Goal: Ask a question: Seek information or help from site administrators or community

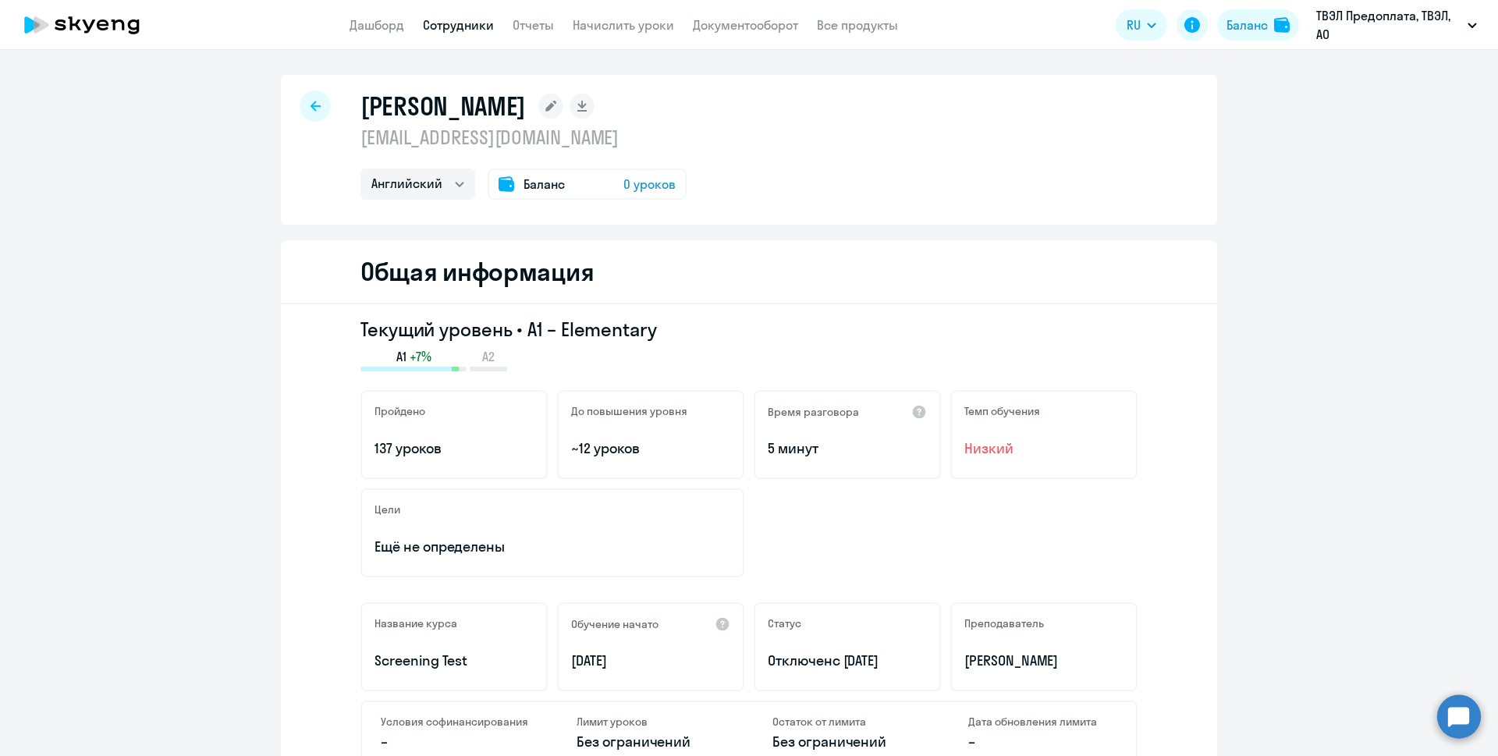
select select "english"
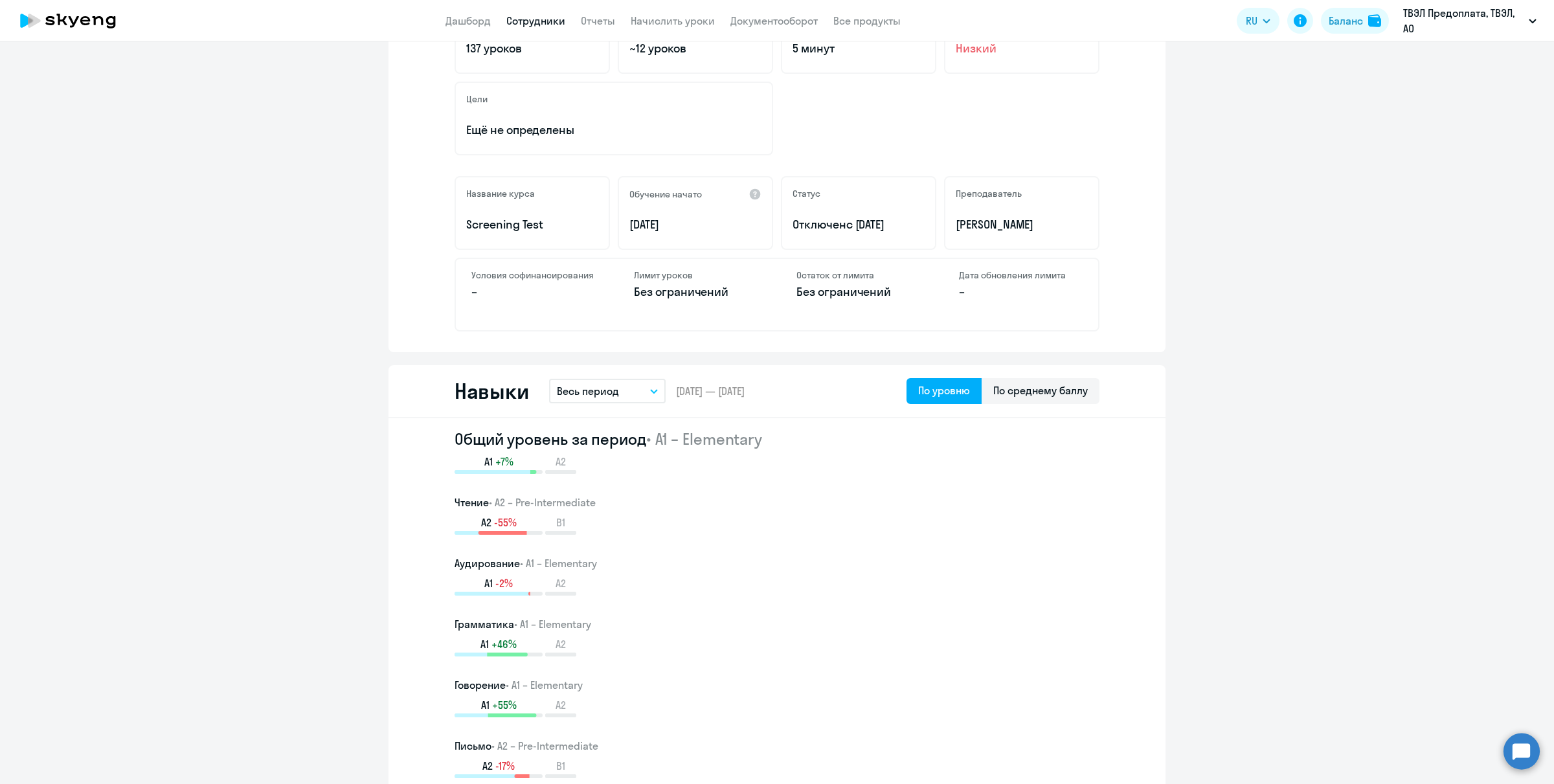
drag, startPoint x: 898, startPoint y: 230, endPoint x: 767, endPoint y: 215, distance: 131.9
click at [767, 215] on div "Название курса Screening Test Обучение начато [DATE] Статус Отключен с [DATE] П…" at bounding box center [777, 212] width 645 height 74
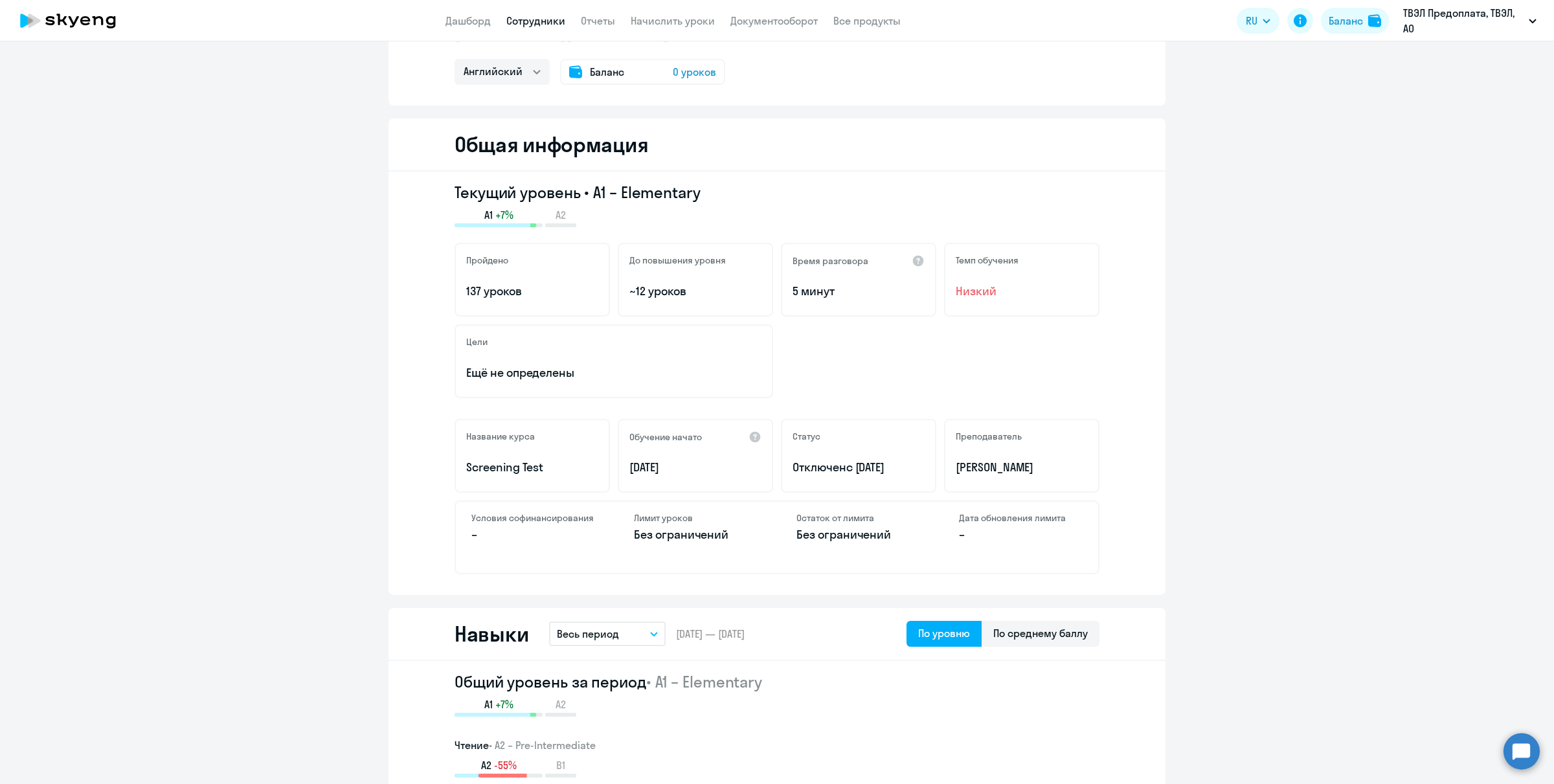
scroll to position [0, 0]
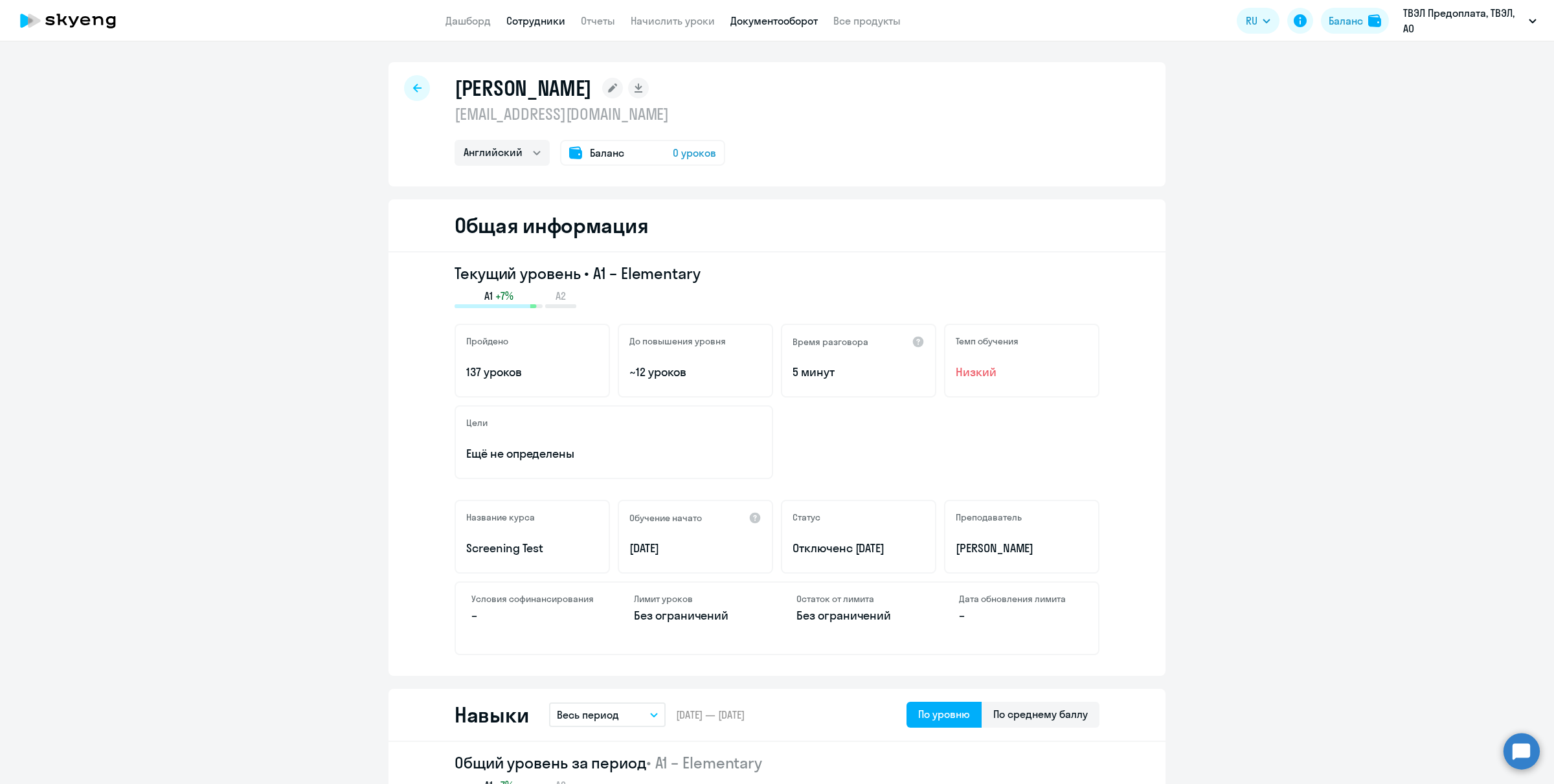
click at [740, 20] on link "Документооборот" at bounding box center [773, 21] width 87 height 13
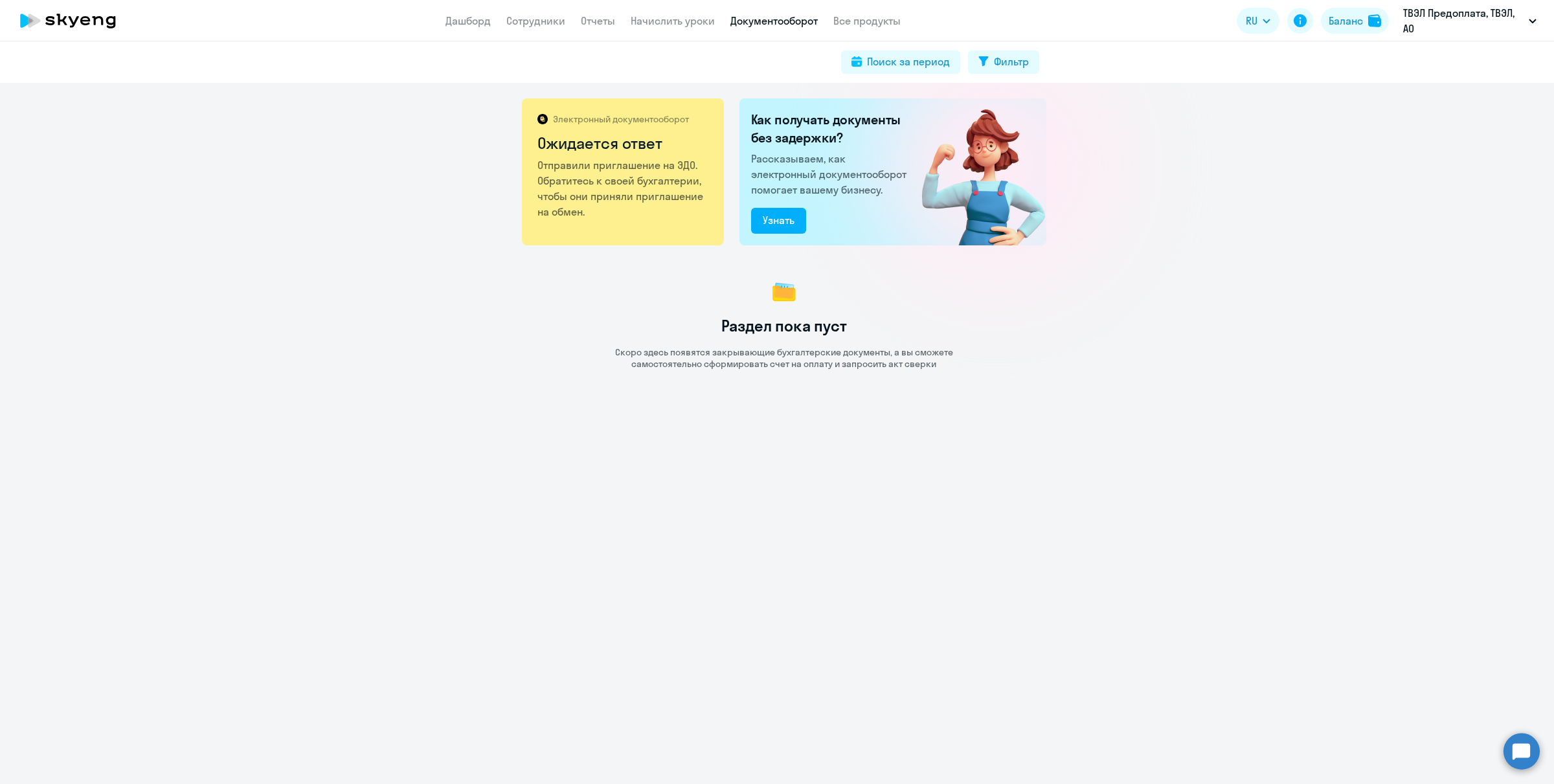
click at [593, 134] on h2 "Ожидается ответ" at bounding box center [624, 143] width 173 height 21
click at [538, 173] on p "Отправили приглашение на ЭДО. Обратитесь к своей бухгалтерии, чтобы они приняли…" at bounding box center [624, 188] width 173 height 62
click at [612, 175] on p "Отправили приглашение на ЭДО. Обратитесь к своей бухгалтерии, чтобы они приняли…" at bounding box center [624, 188] width 173 height 62
drag, startPoint x: 561, startPoint y: 169, endPoint x: 602, endPoint y: 166, distance: 41.1
click at [599, 166] on p "Отправили приглашение на ЭДО. Обратитесь к своей бухгалтерии, чтобы они приняли…" at bounding box center [624, 188] width 173 height 62
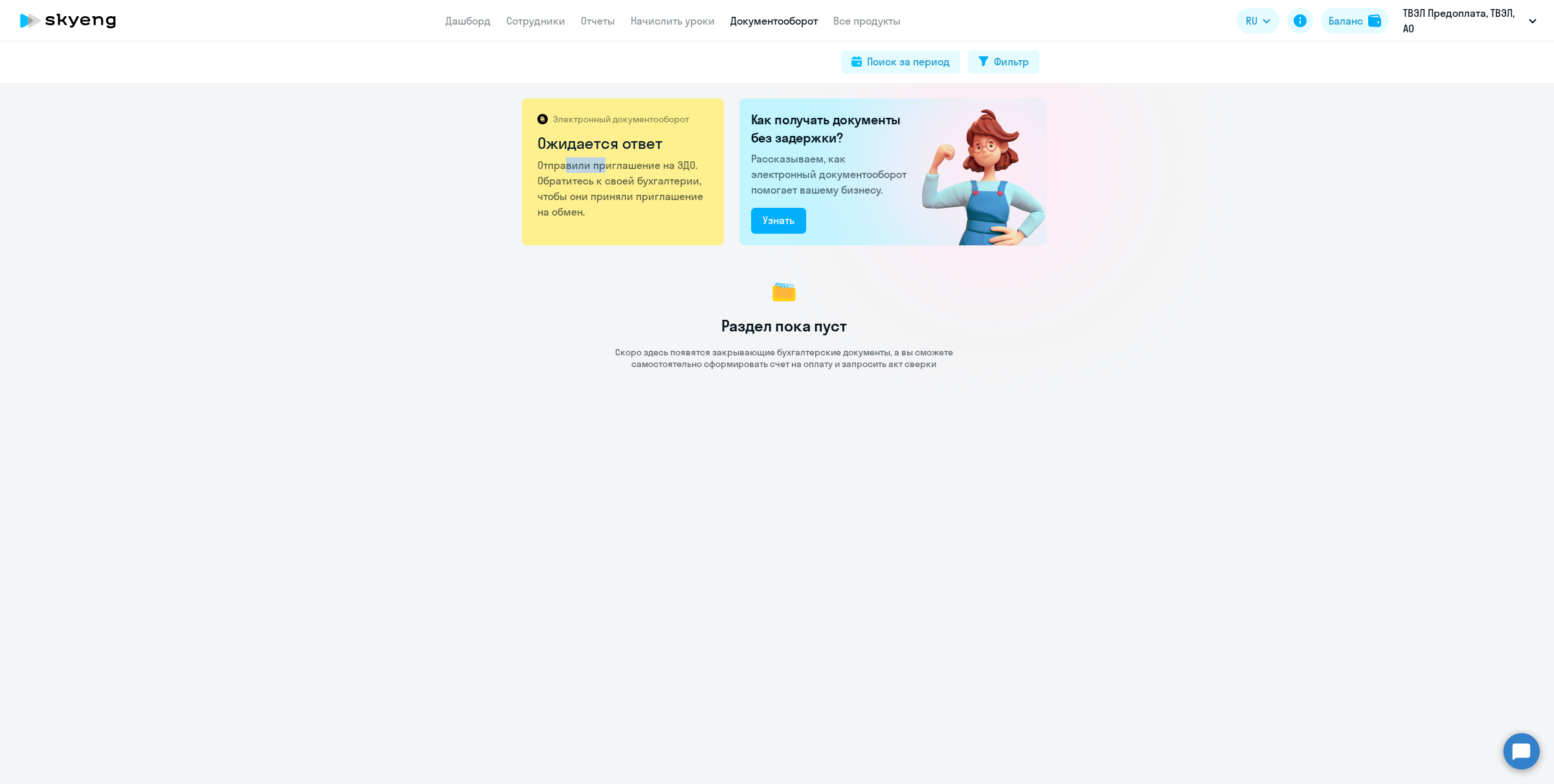
drag, startPoint x: 593, startPoint y: 209, endPoint x: 606, endPoint y: 211, distance: 13.2
click at [596, 208] on p "Отправили приглашение на ЭДО. Обратитесь к своей бухгалтерии, чтобы они приняли…" at bounding box center [624, 188] width 173 height 62
click at [779, 222] on div "Узнать" at bounding box center [778, 220] width 32 height 16
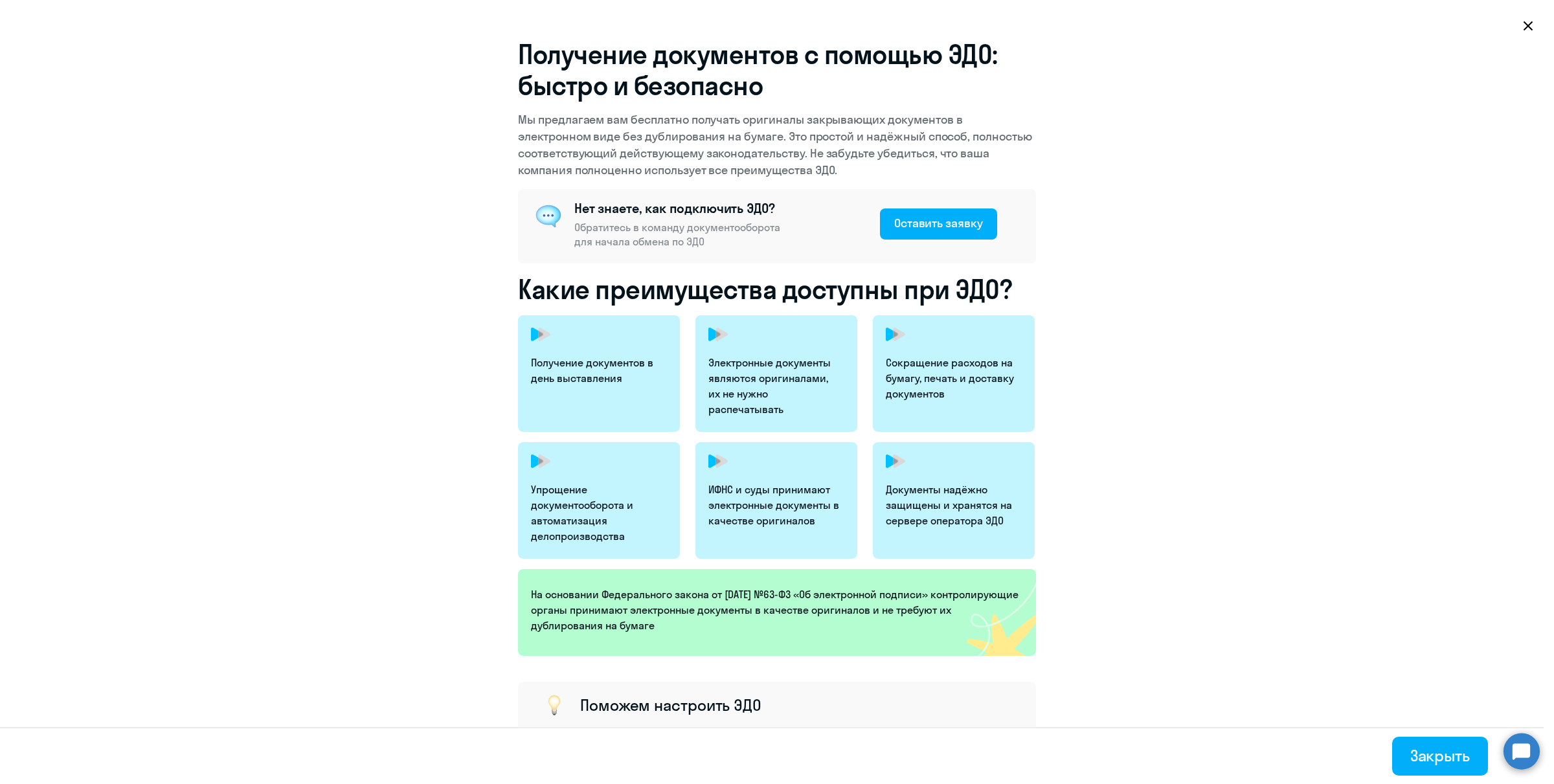
select select "english"
click at [1242, 626] on button "Закрыть" at bounding box center [1439, 756] width 95 height 39
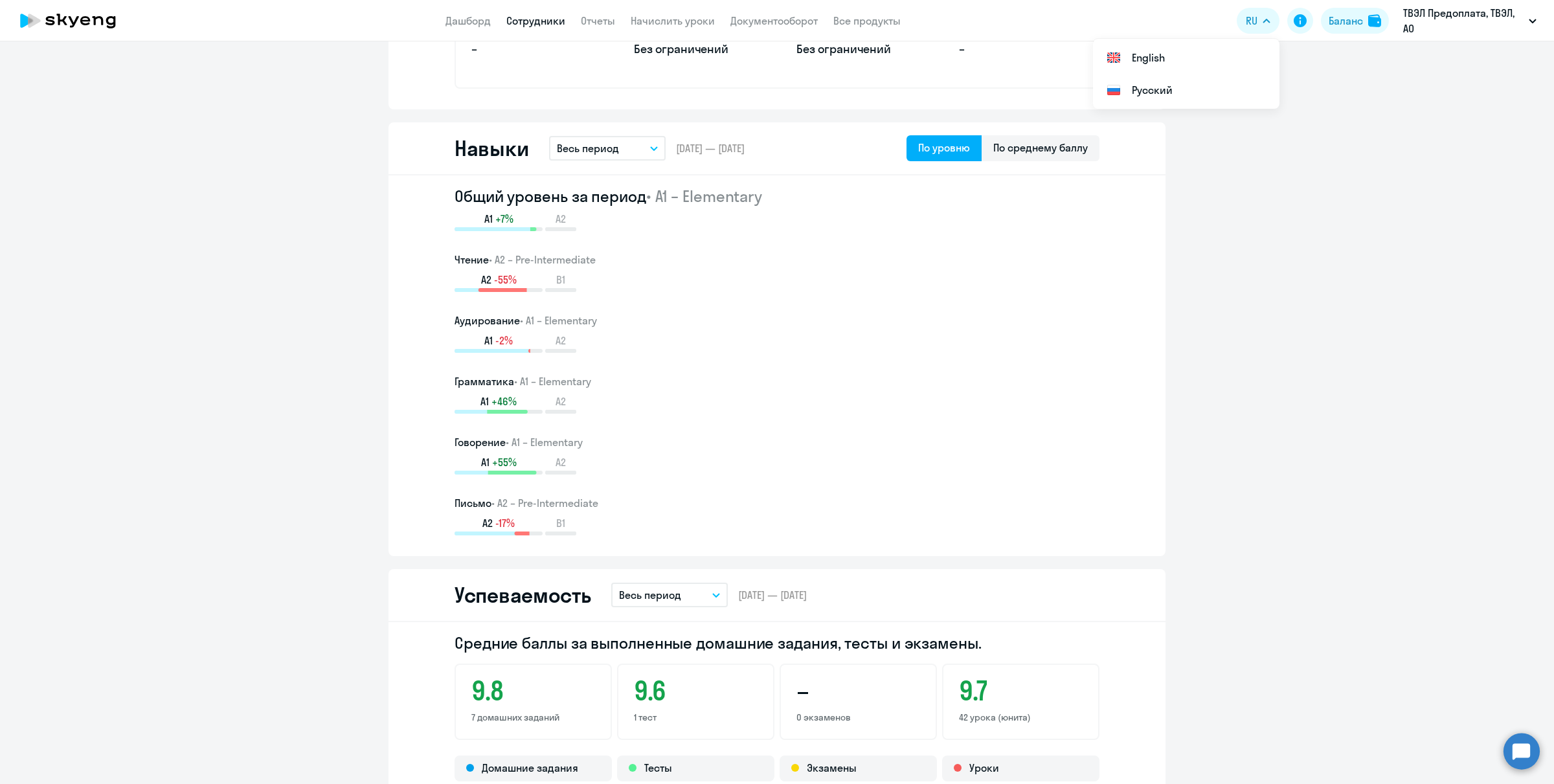
scroll to position [1132, 0]
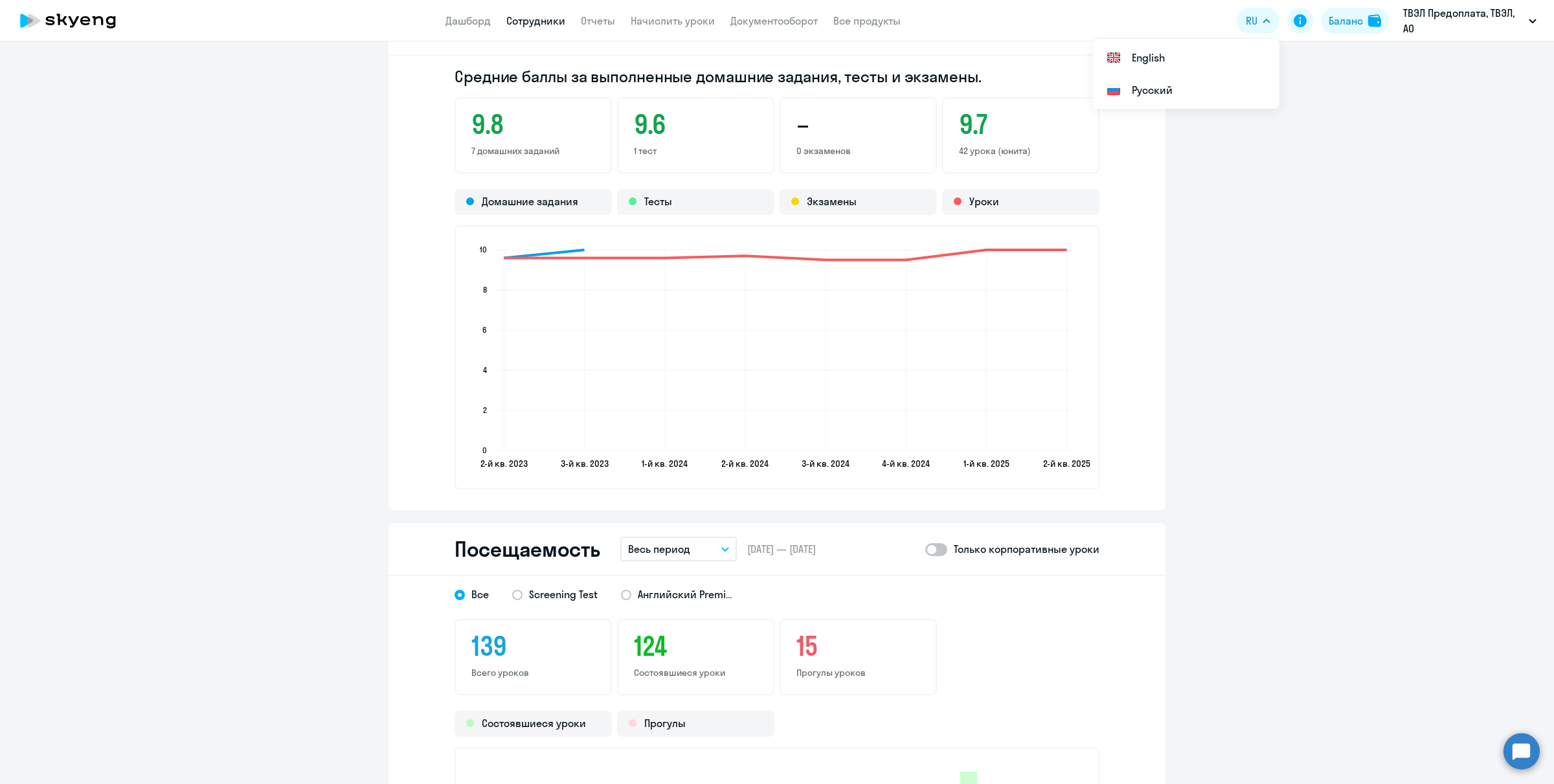
click at [1242, 626] on circle at bounding box center [1522, 751] width 37 height 37
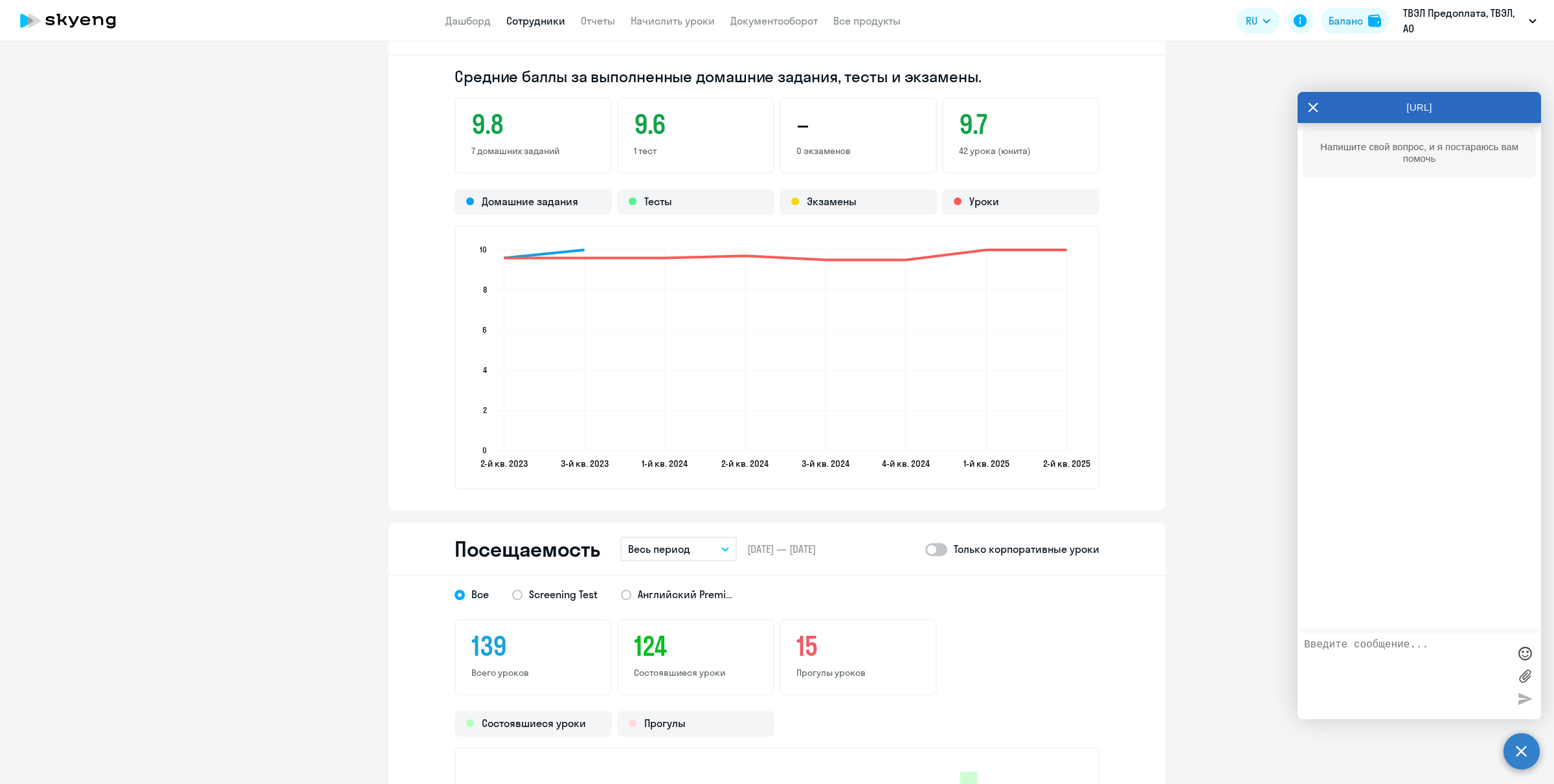
click at [1242, 626] on textarea at bounding box center [1405, 675] width 205 height 74
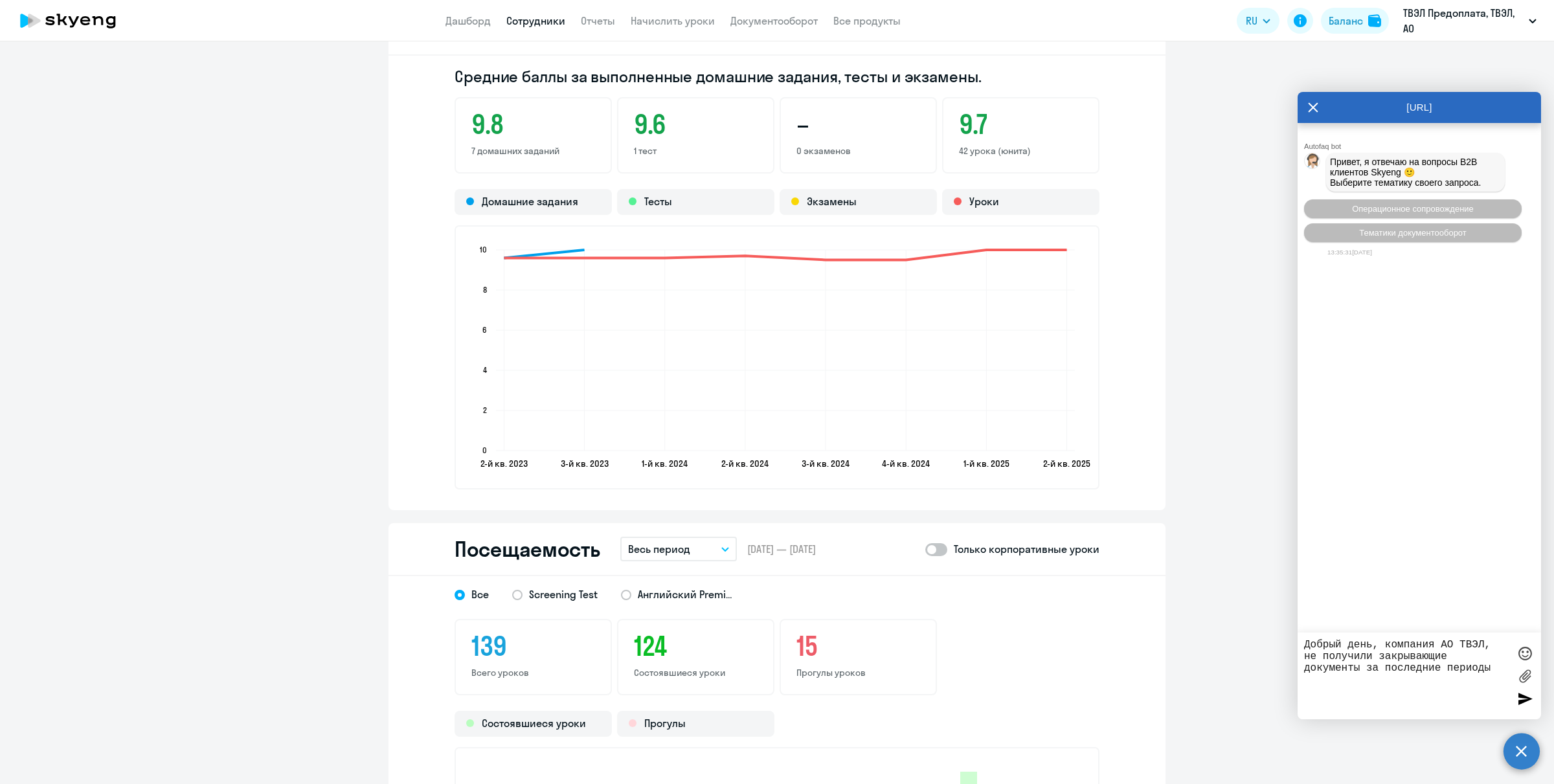
type textarea "Добрый день, компания АО ТВЭЛ, не получили закрывающие документы за последние п…"
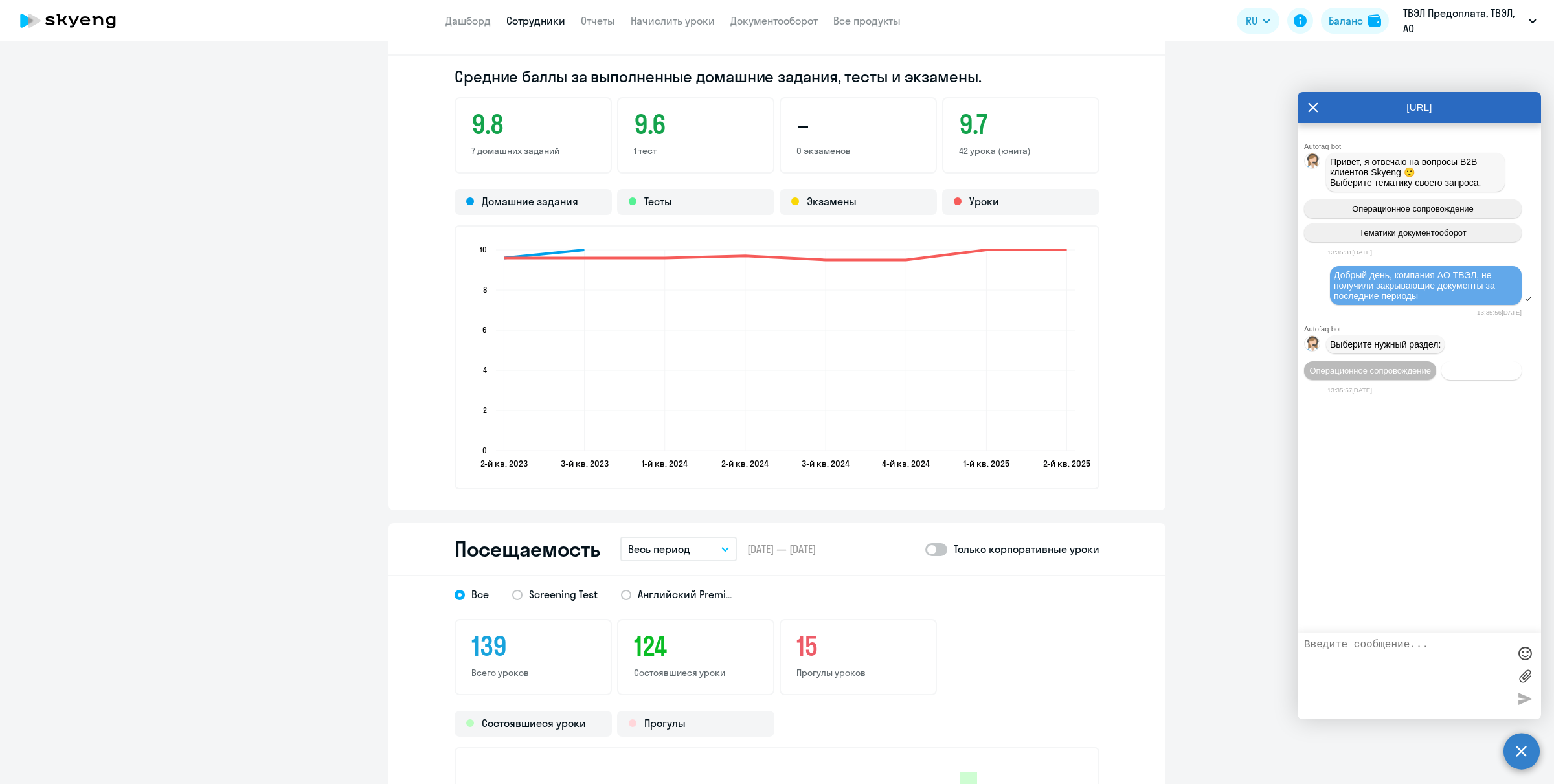
click at [1242, 370] on span "Документооборот" at bounding box center [1481, 371] width 69 height 10
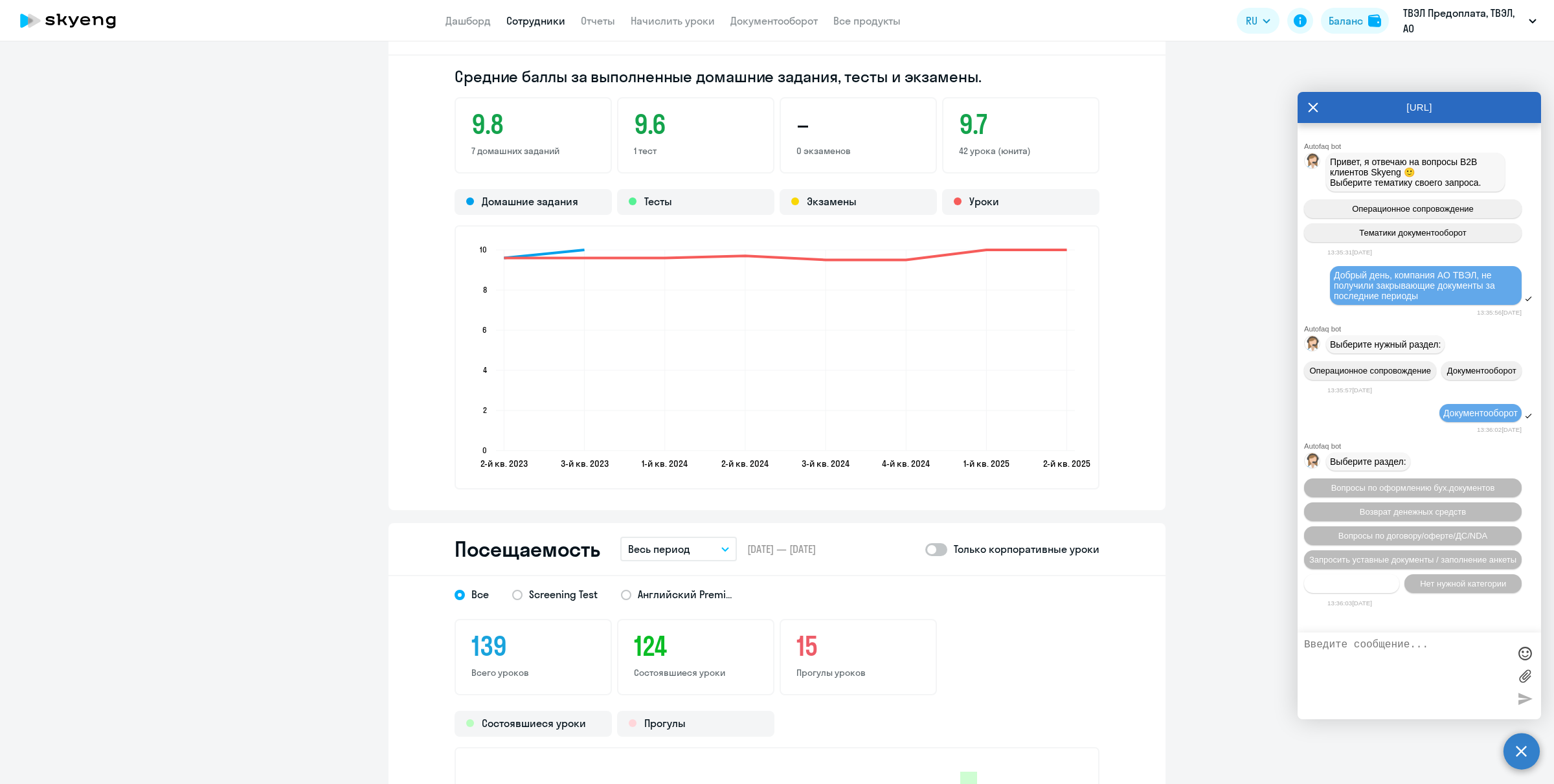
click at [1242, 579] on span "Прочие вопросы" at bounding box center [1352, 584] width 65 height 10
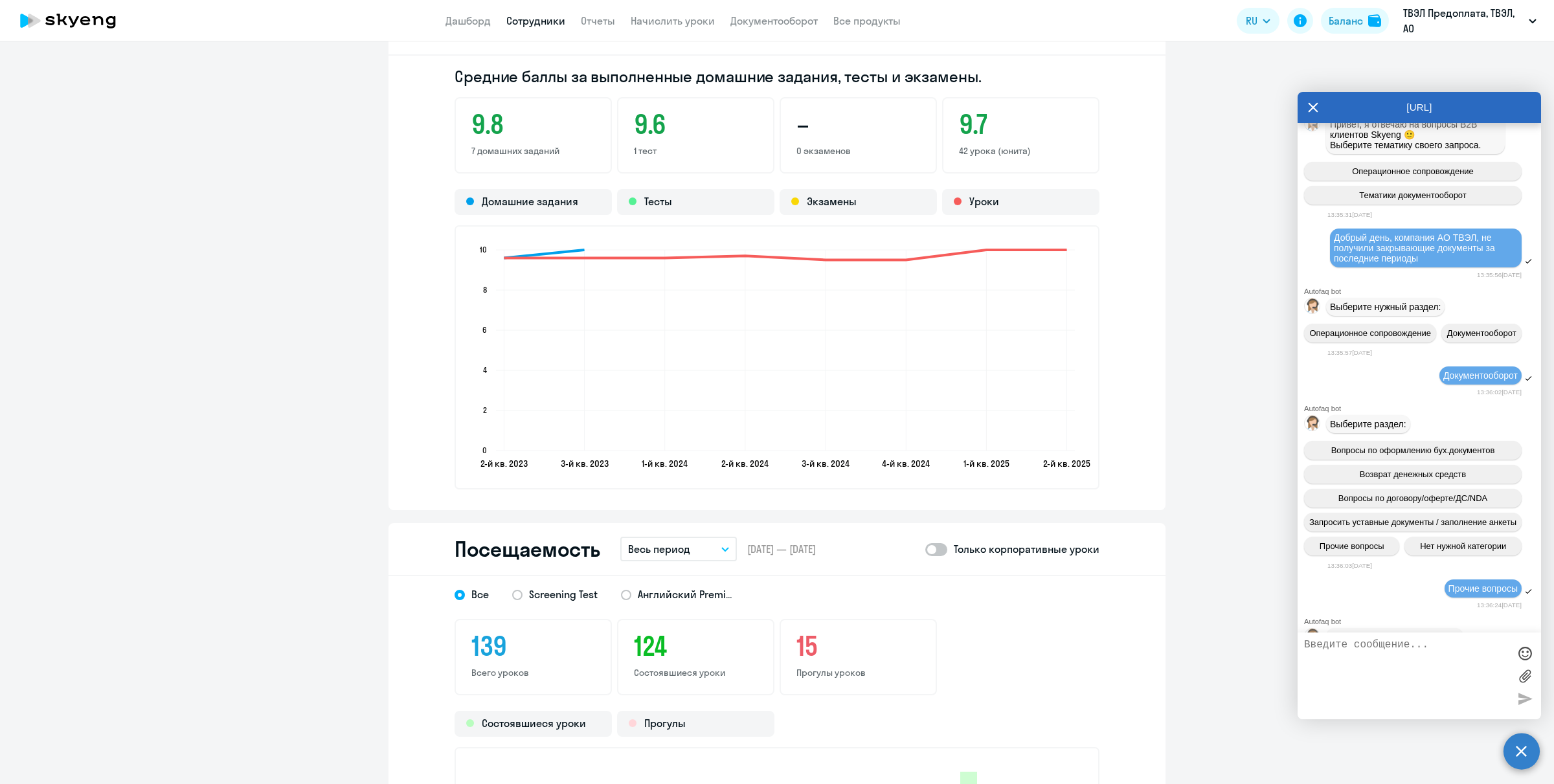
scroll to position [235, 0]
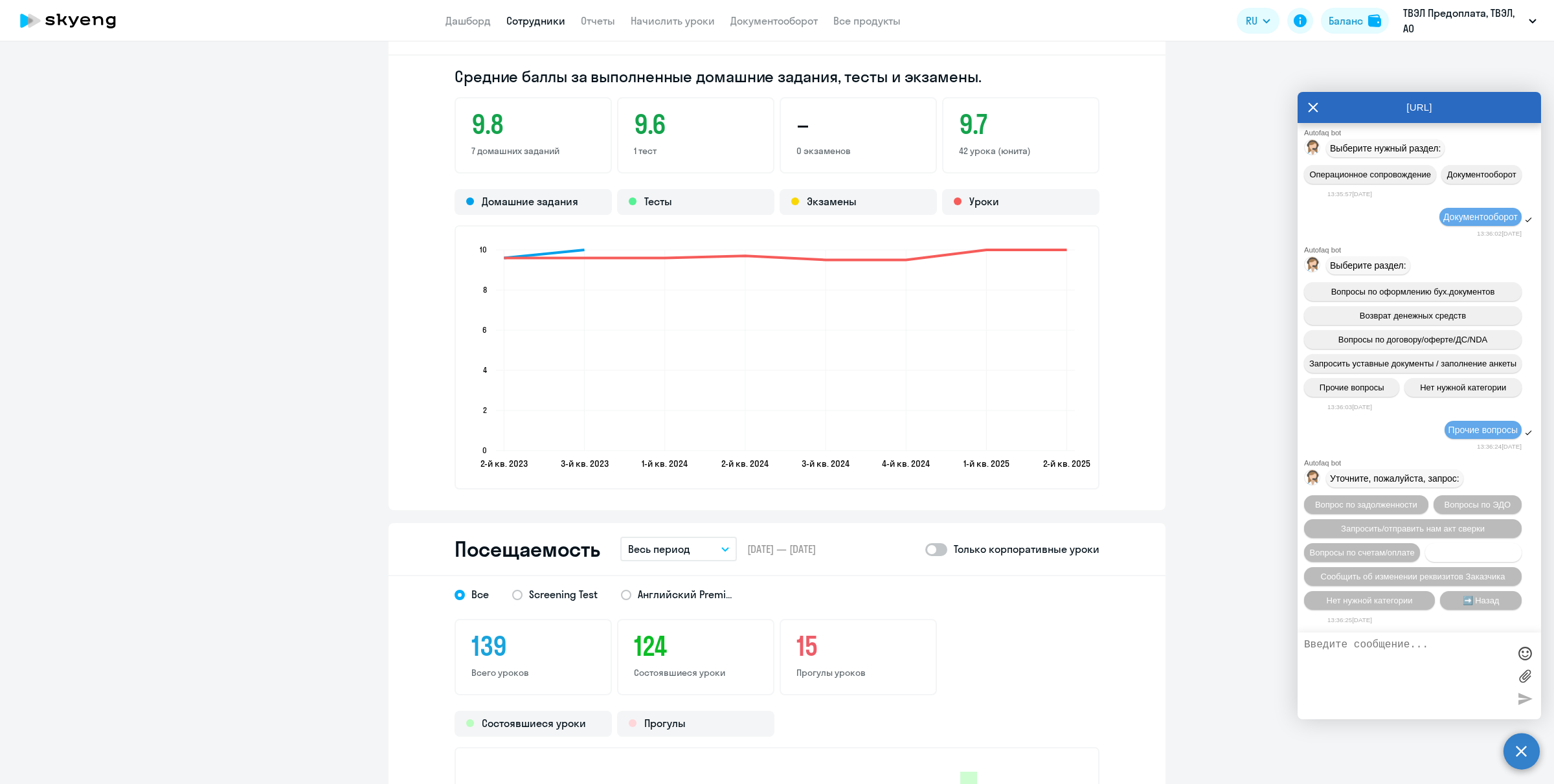
click at [1242, 553] on span "Отправка документов" at bounding box center [1473, 553] width 85 height 10
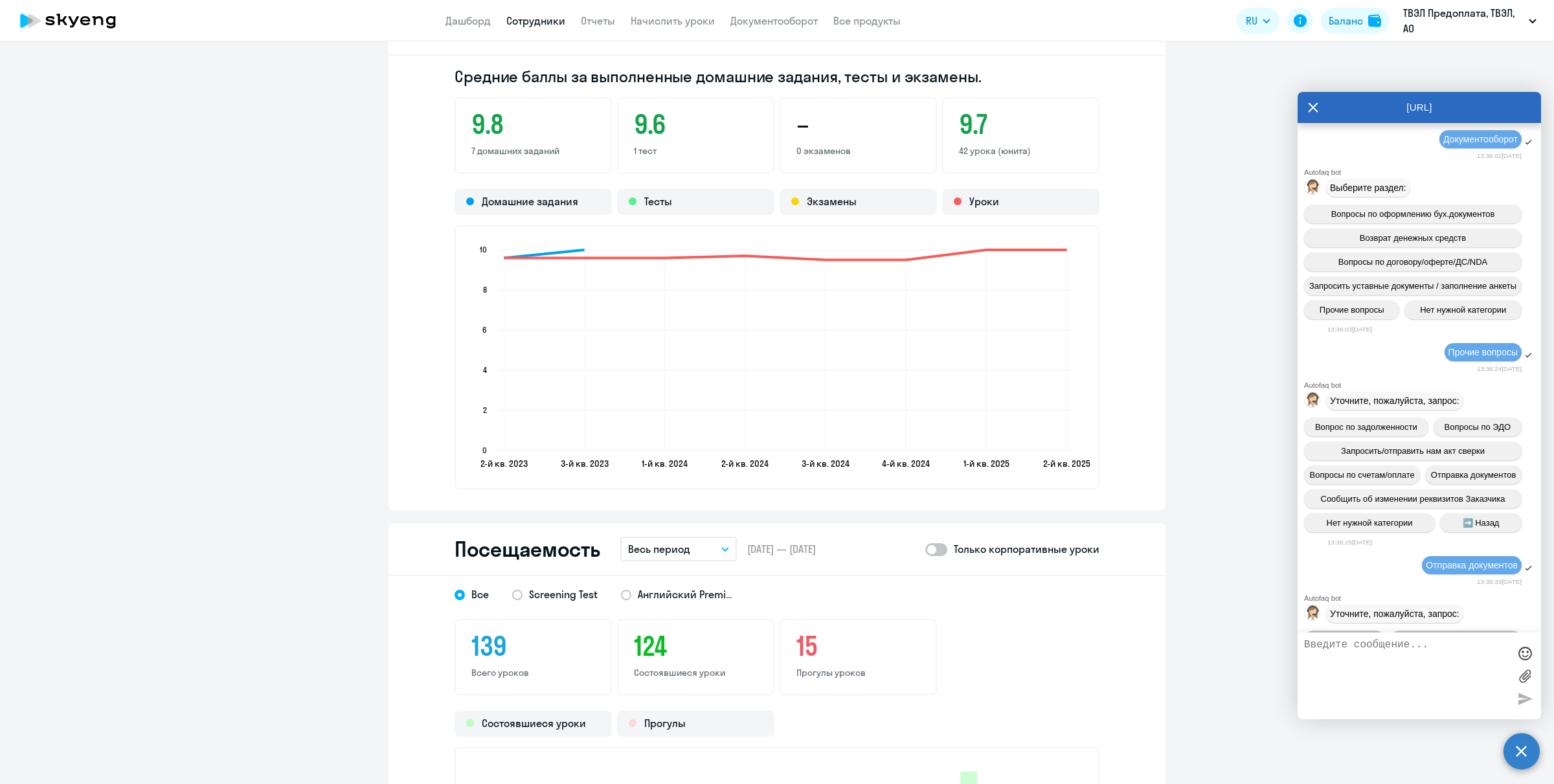
scroll to position [425, 0]
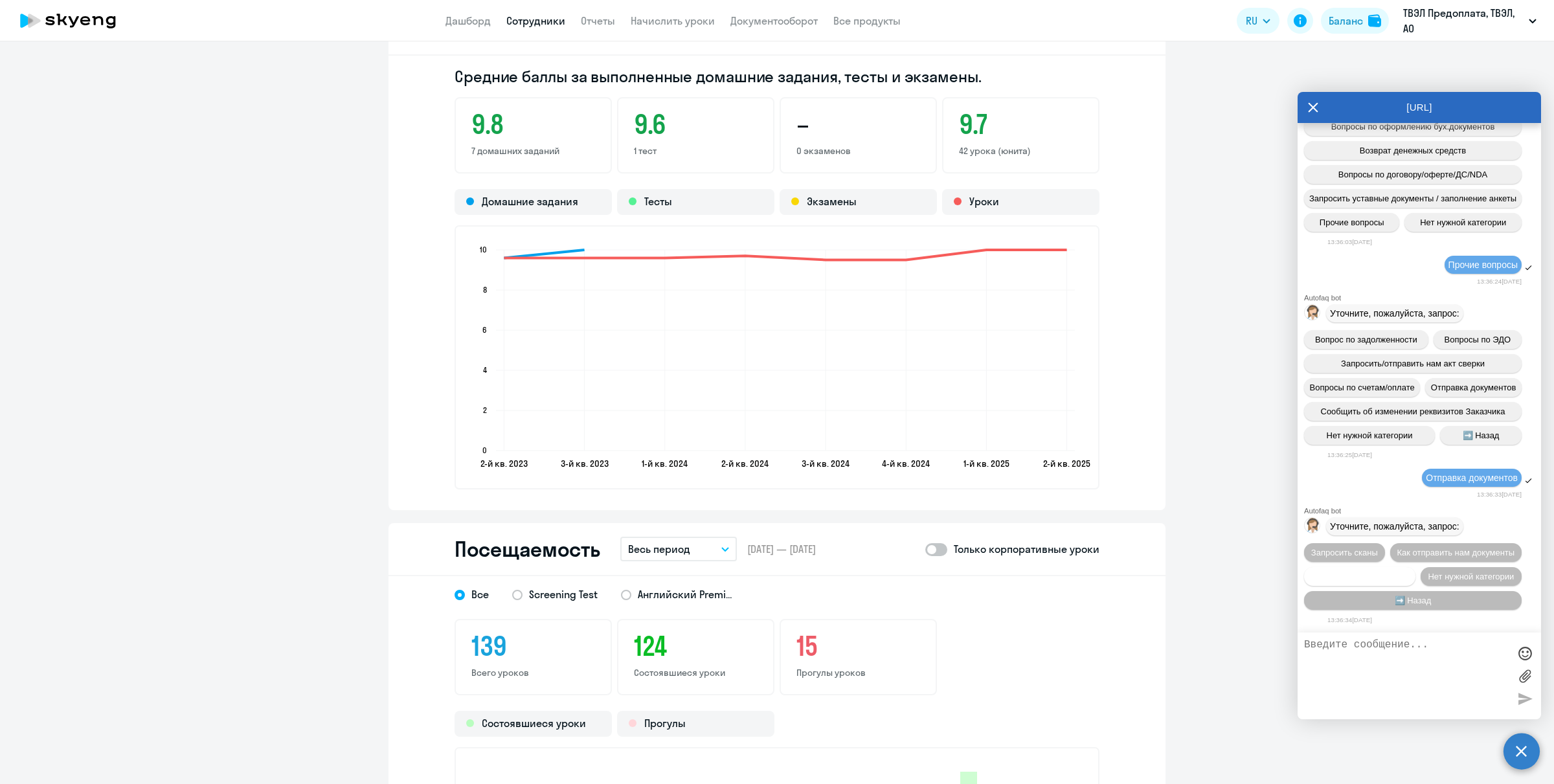
click at [1242, 577] on span "Уточнить по оригиналам" at bounding box center [1359, 577] width 95 height 10
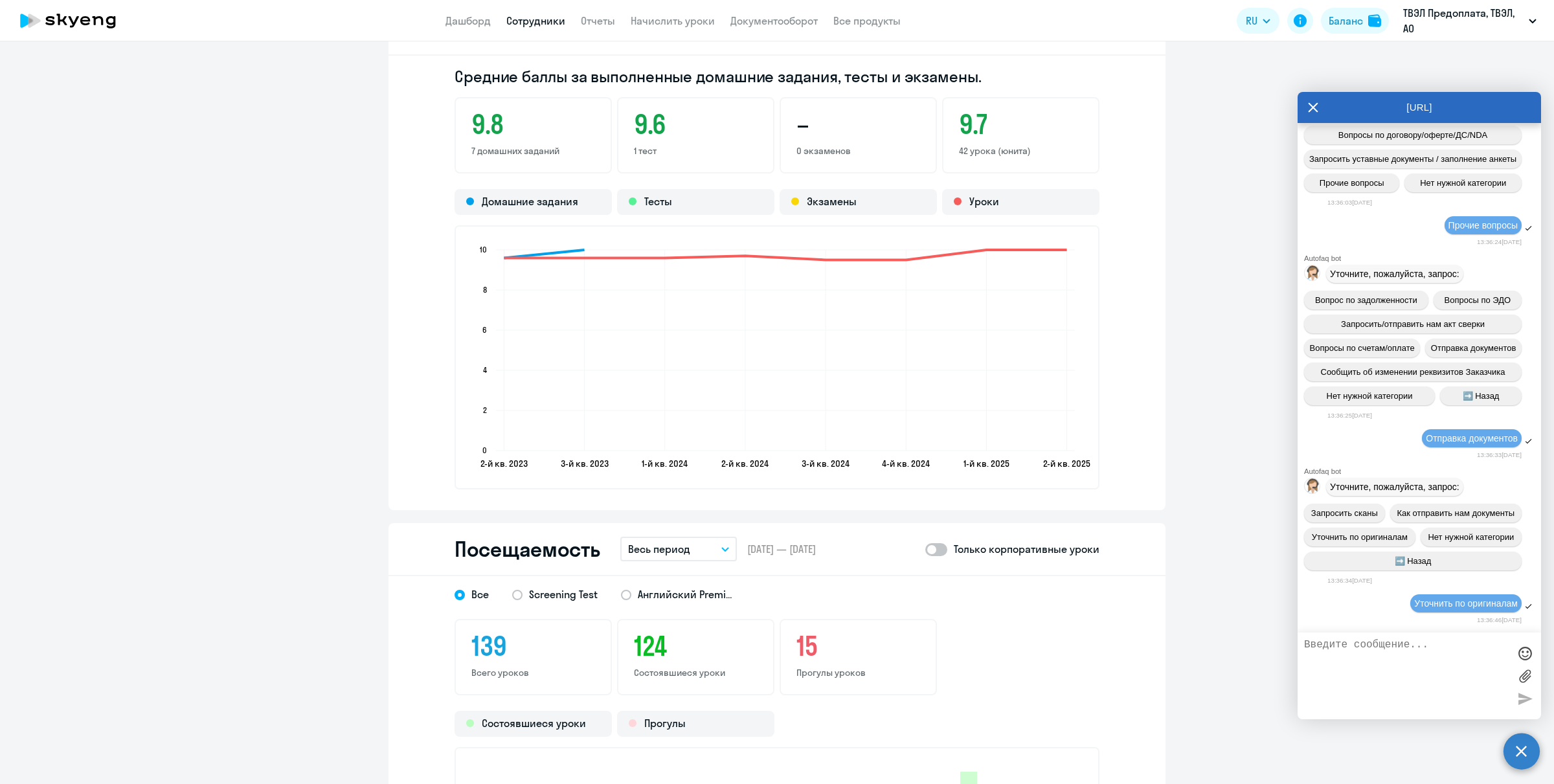
scroll to position [599, 0]
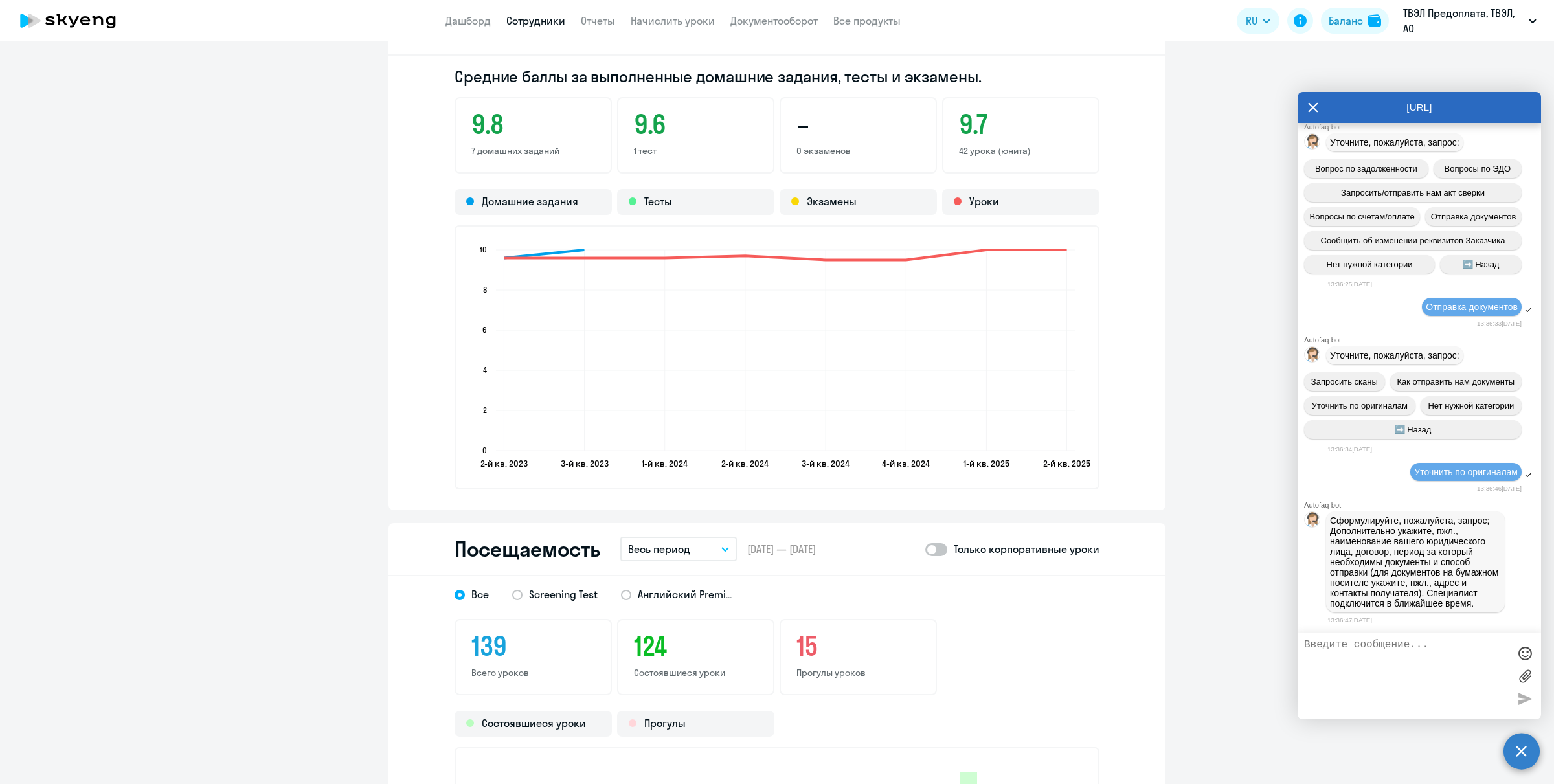
click at [1242, 626] on textarea at bounding box center [1405, 675] width 205 height 74
type textarea "АО "ТВЭЛ", период 2025 год. Обучающийся"
click at [1218, 623] on ng-component "[PERSON_NAME] [EMAIL_ADDRESS][DOMAIN_NAME] Английский Остальные Баланс 0 уроков…" at bounding box center [777, 134] width 1554 height 2408
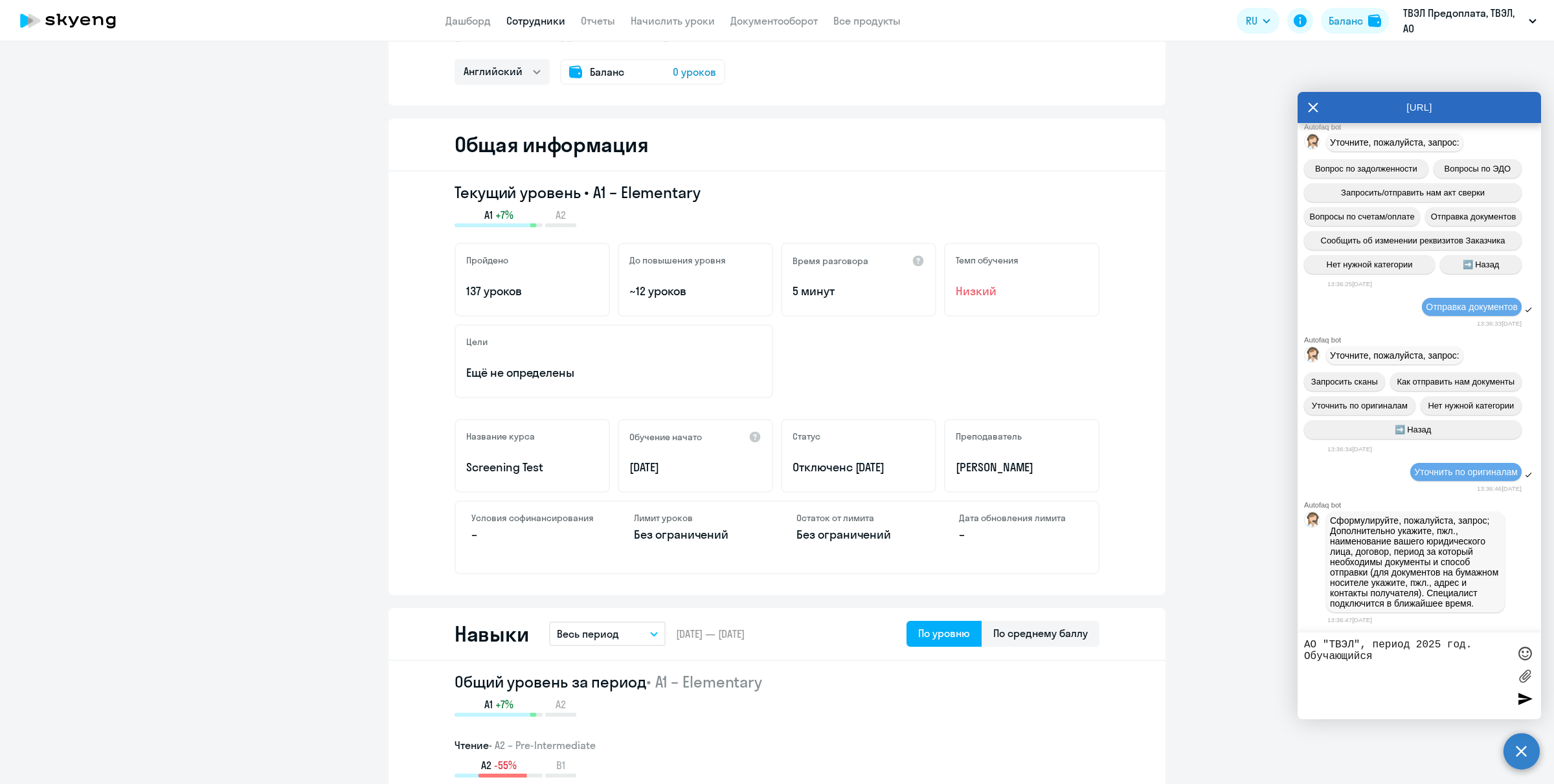
scroll to position [0, 0]
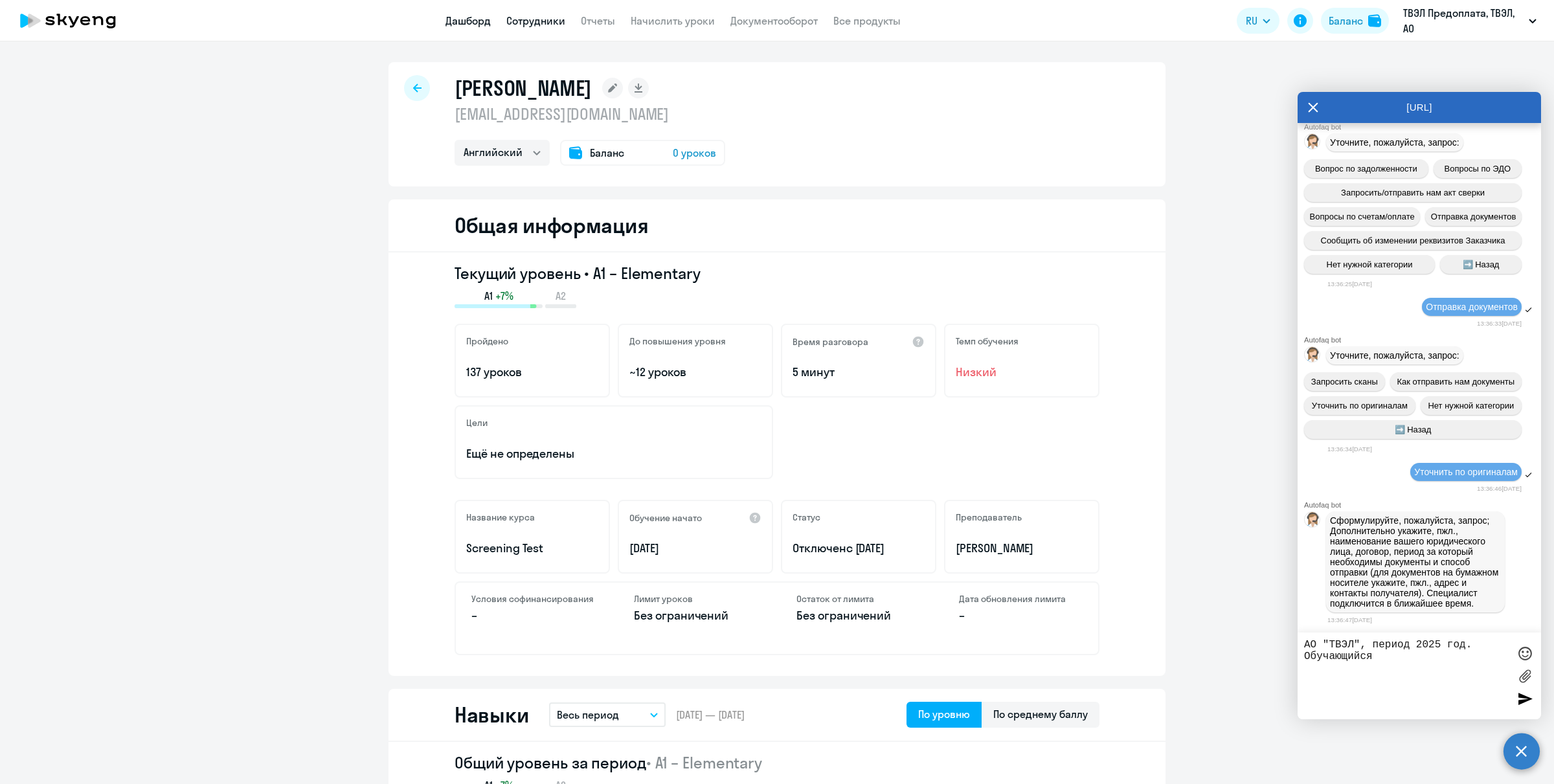
click at [465, 17] on link "Дашборд" at bounding box center [468, 21] width 46 height 13
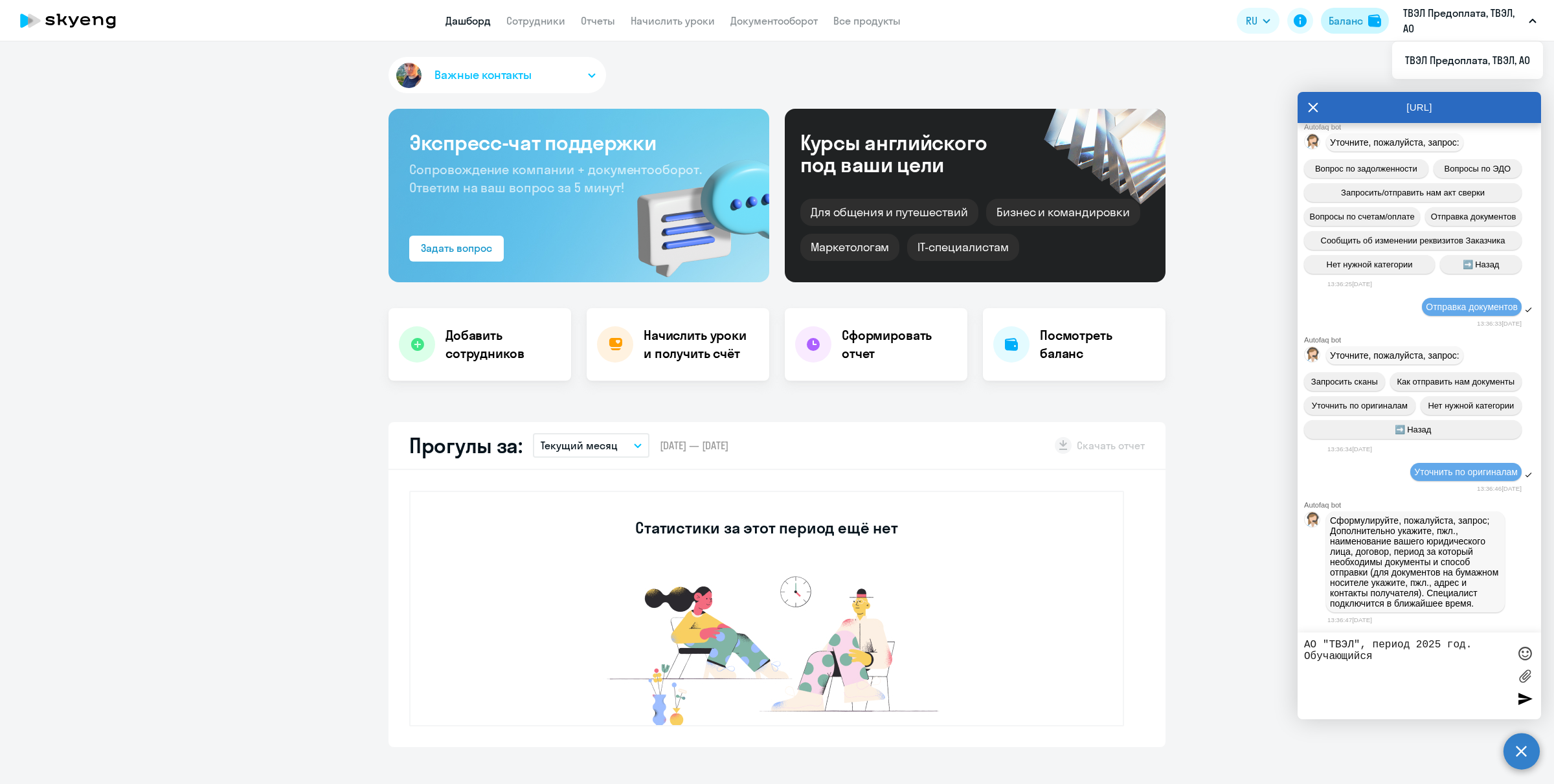
click at [1242, 17] on div "Баланс" at bounding box center [1345, 21] width 34 height 16
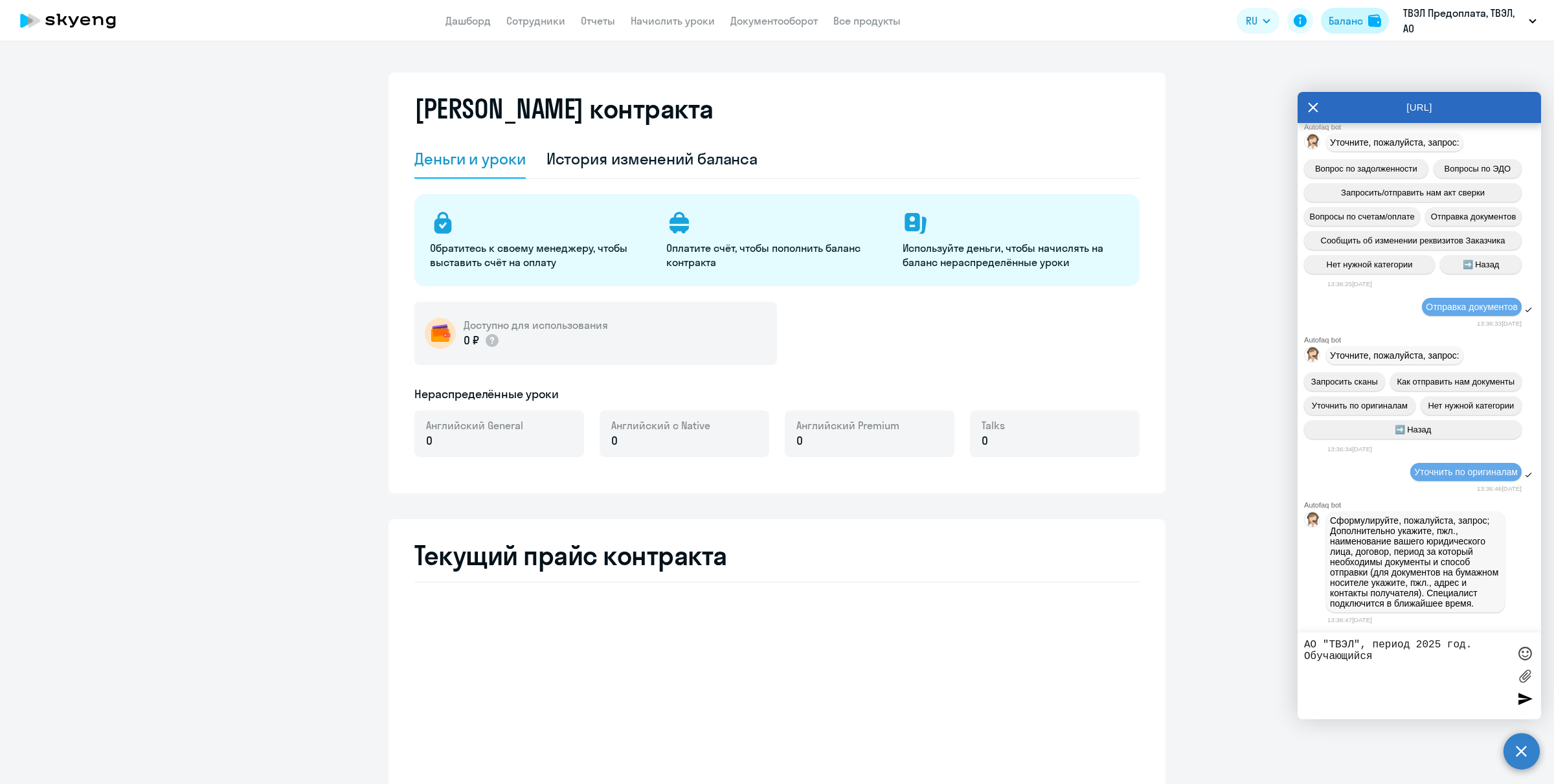
select select "english_adult_not_native_speaker"
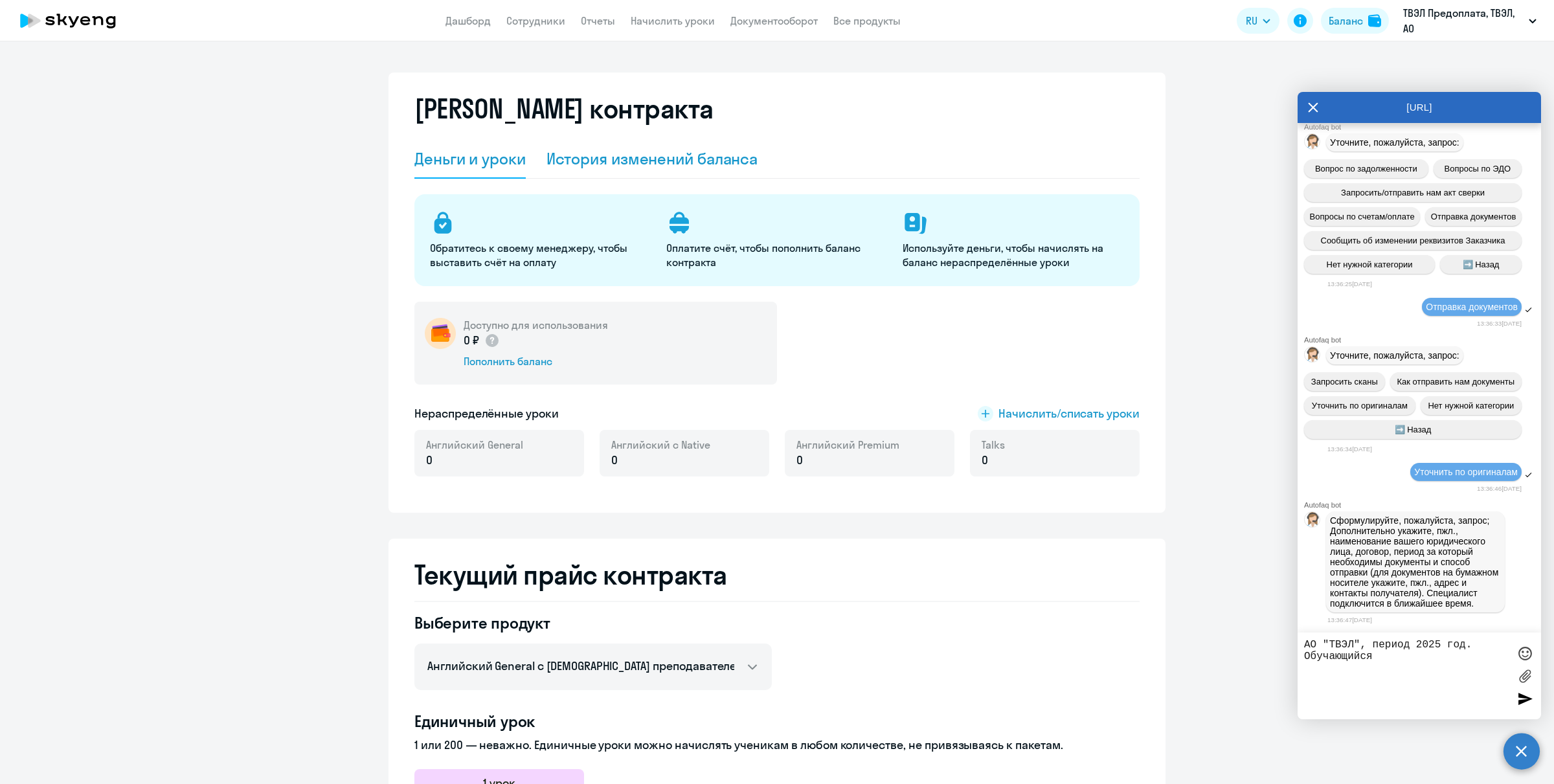
click at [625, 157] on div "История изменений баланса" at bounding box center [652, 158] width 212 height 21
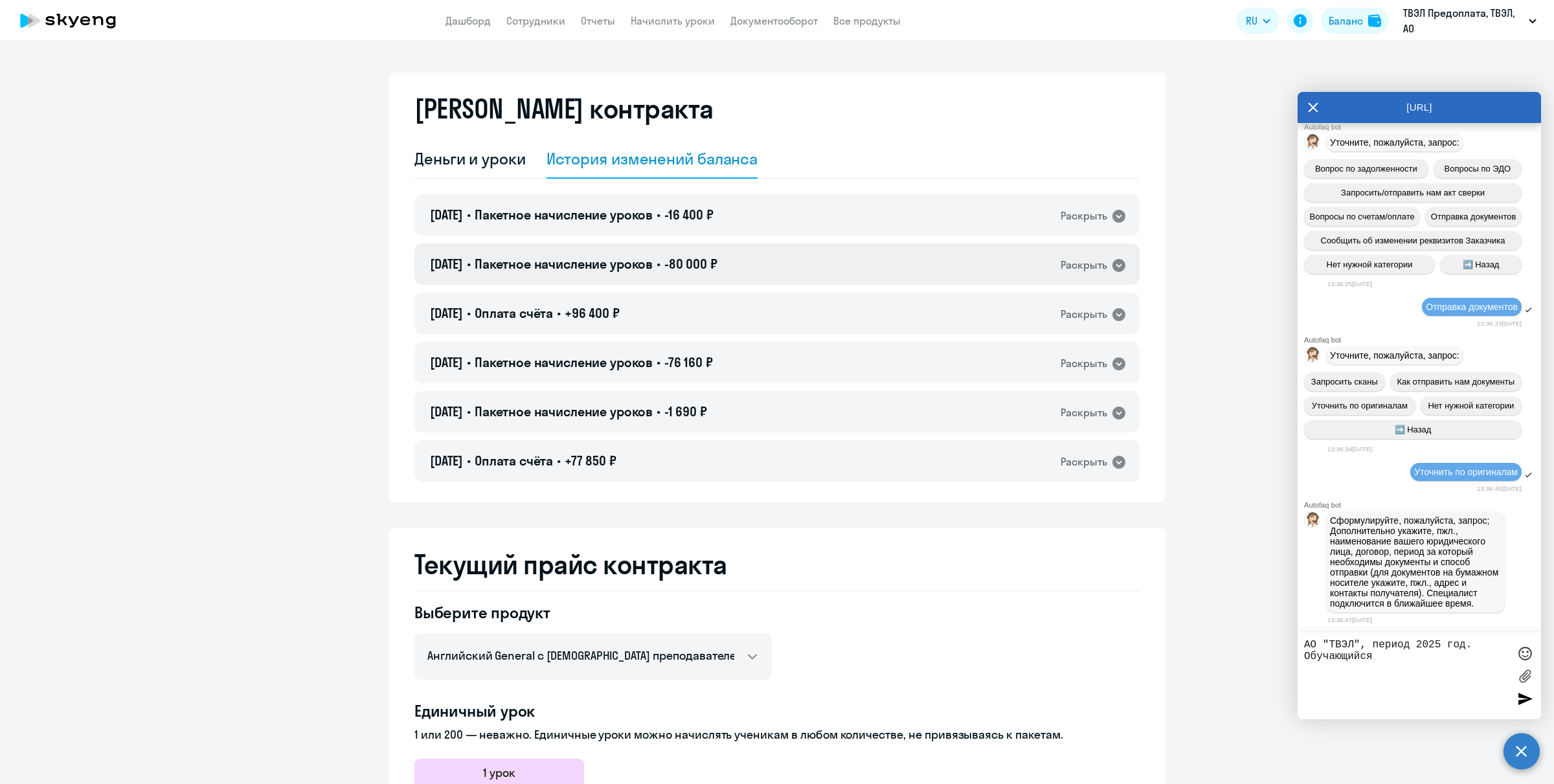
click at [1008, 258] on div "[DATE] • Пакетное начисление уроков • -80 000 ₽ Раскрыть" at bounding box center [777, 264] width 725 height 41
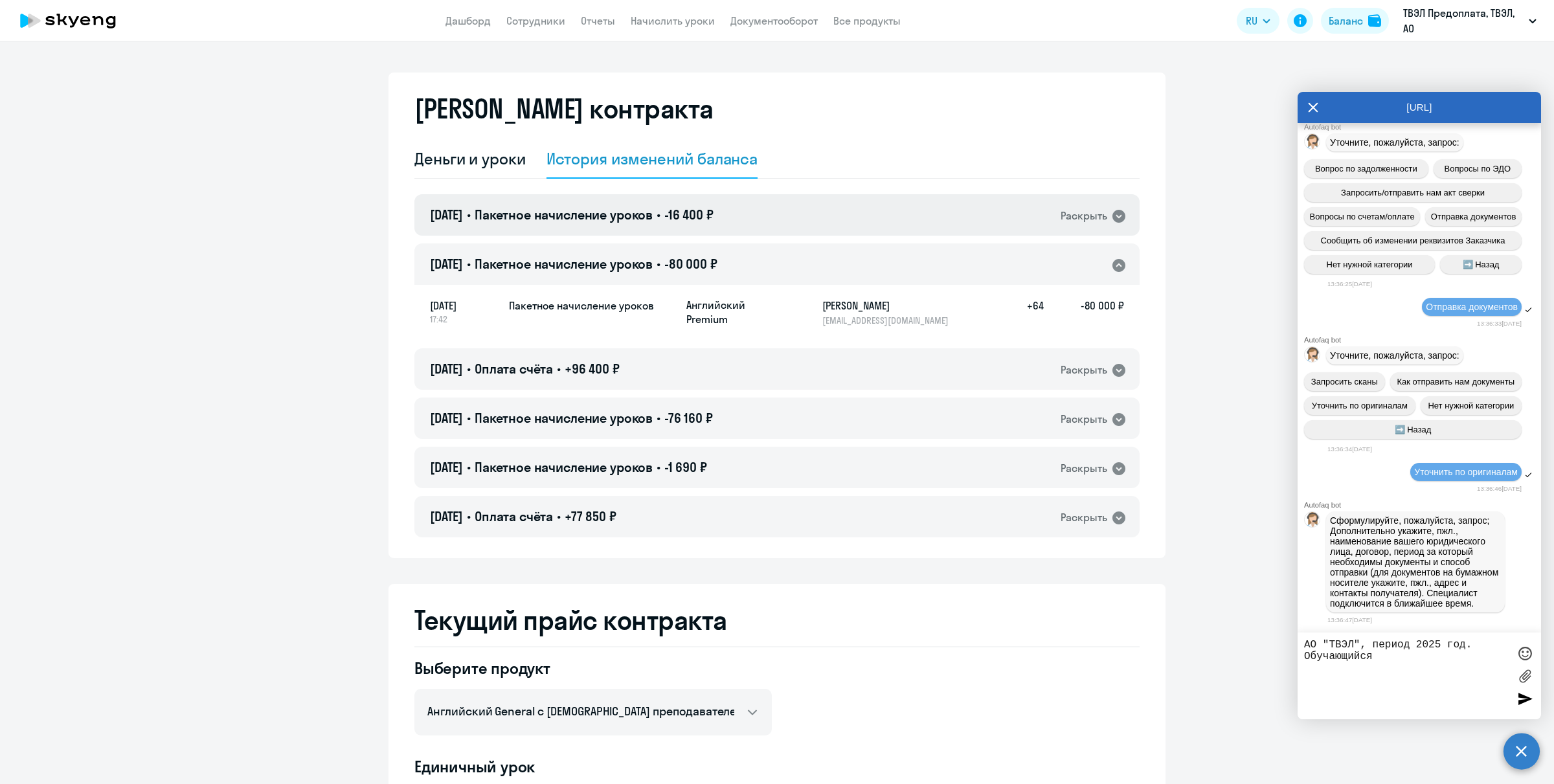
click at [788, 225] on div "[DATE] • Пакетное начисление уроков • -16 400 ₽ Раскрыть" at bounding box center [777, 215] width 725 height 41
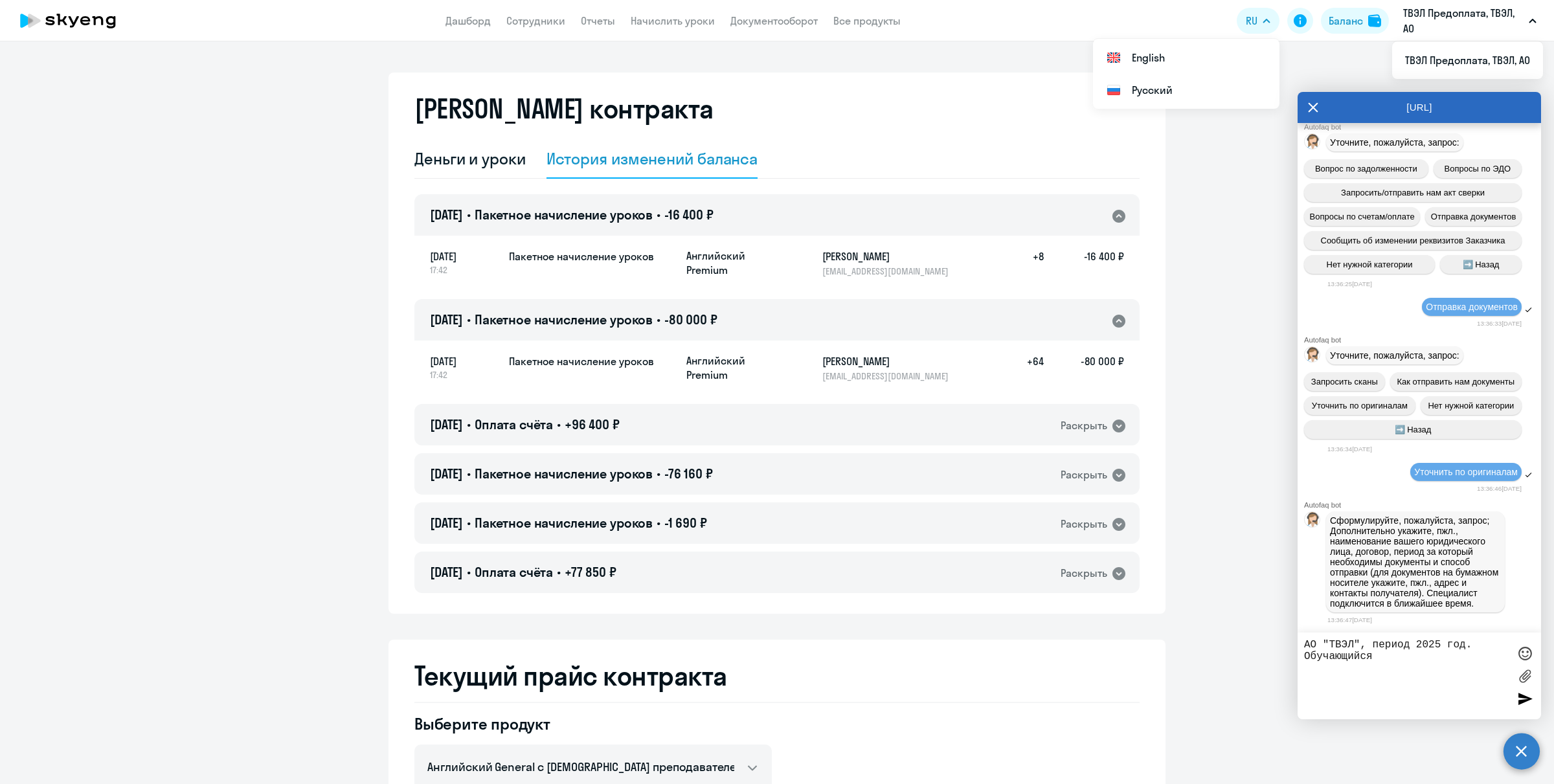
click at [1242, 28] on p "ТВЭЛ Предоплата, ТВЭЛ, АО" at bounding box center [1463, 20] width 120 height 31
click at [1242, 22] on p "ТВЭЛ Предоплата, ТВЭЛ, АО" at bounding box center [1463, 20] width 120 height 31
click at [1242, 61] on li "ТВЭЛ Предоплата, ТВЭЛ, АО" at bounding box center [1467, 60] width 151 height 32
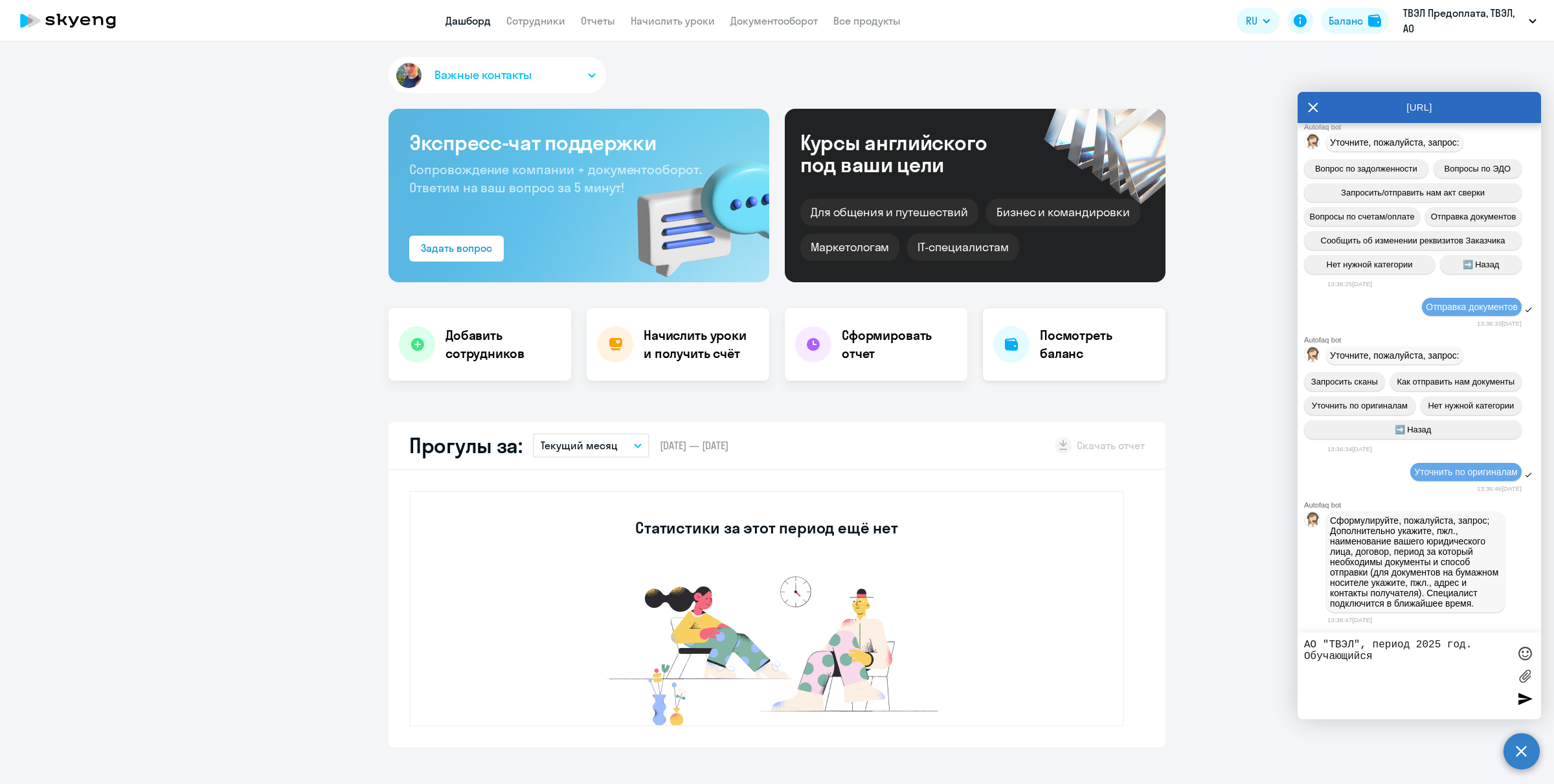
click at [1003, 353] on div at bounding box center [1011, 344] width 37 height 37
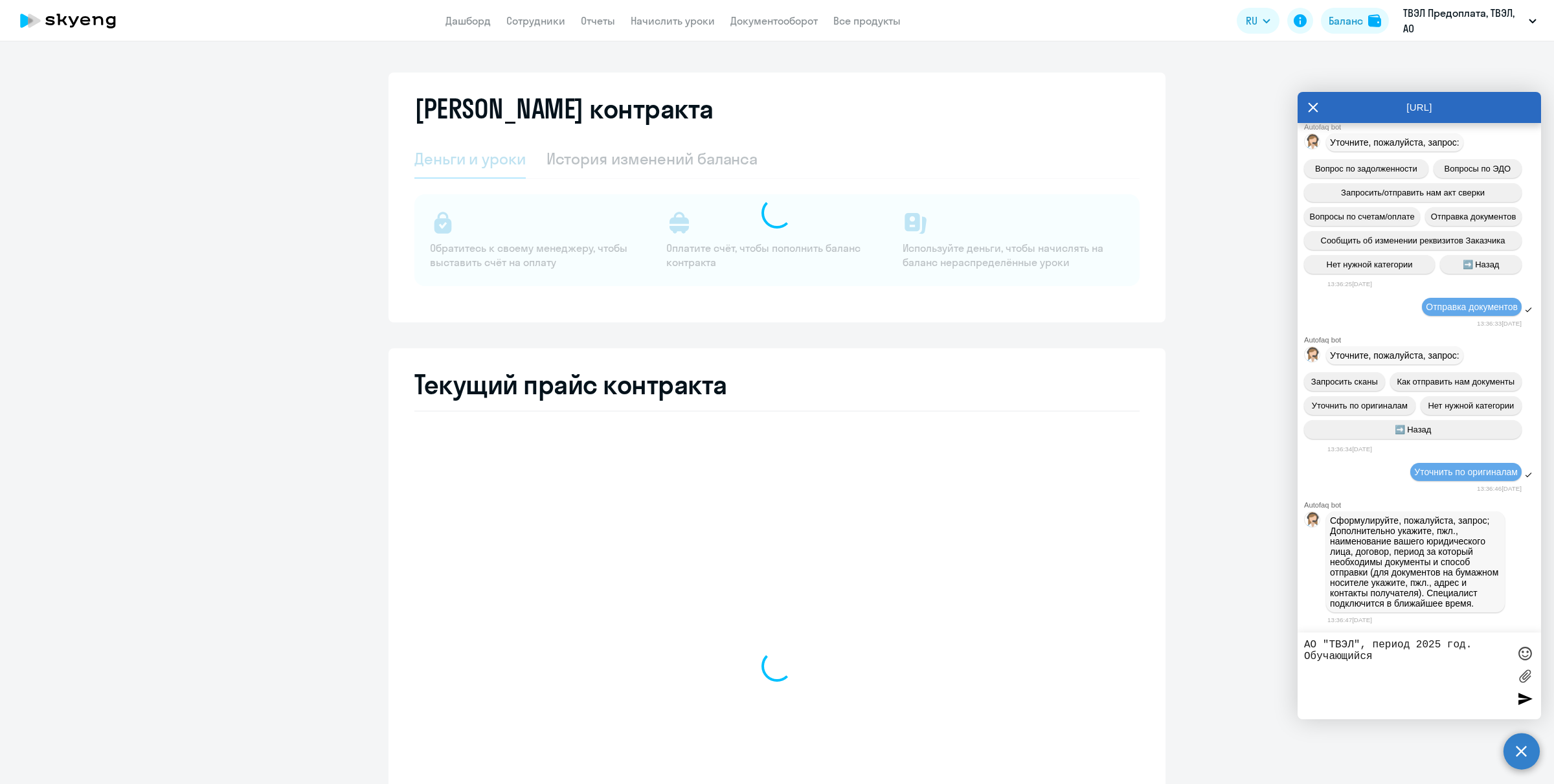
select select "english_adult_not_native_speaker"
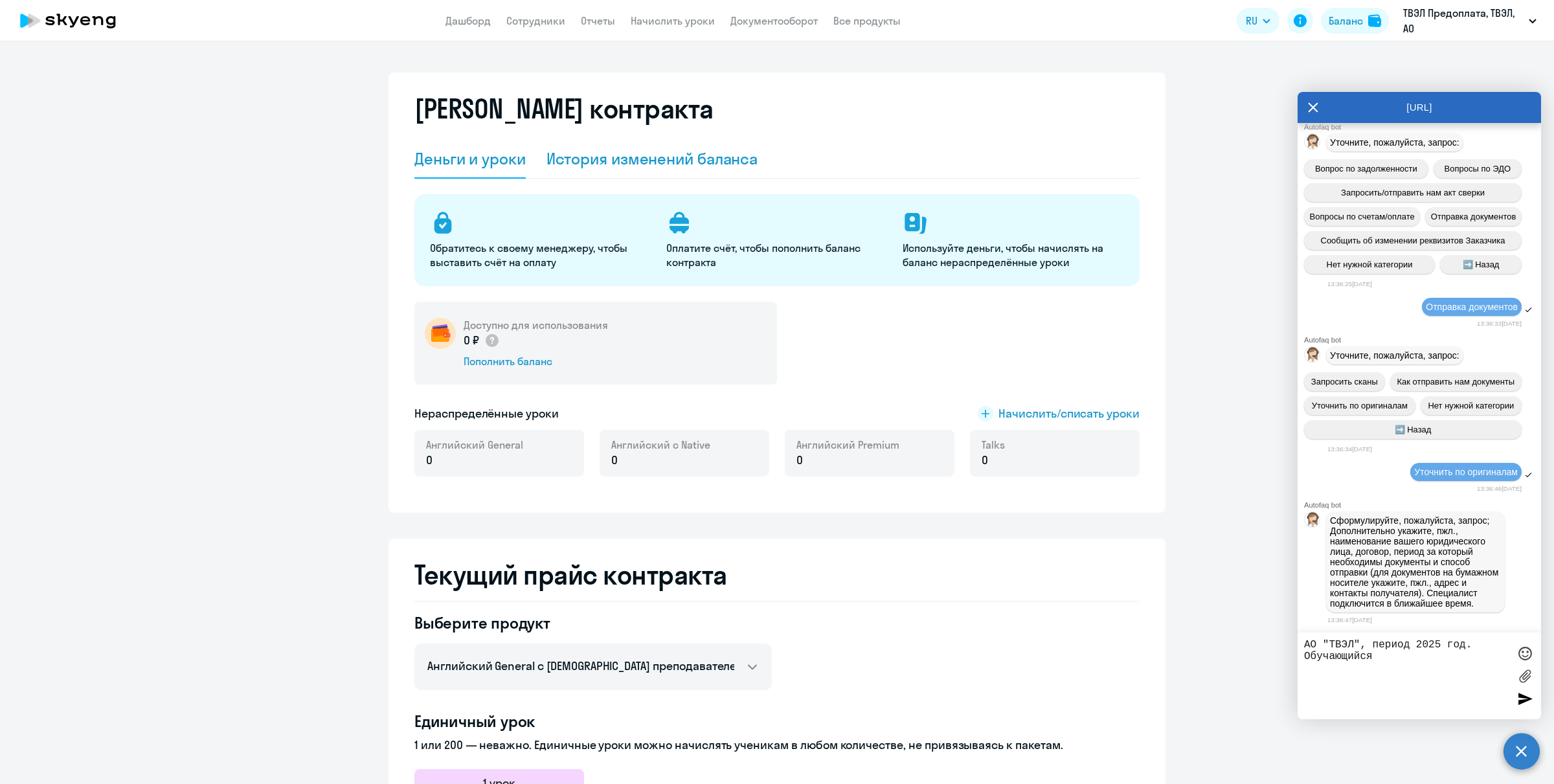
click at [603, 163] on div "История изменений баланса" at bounding box center [652, 158] width 212 height 21
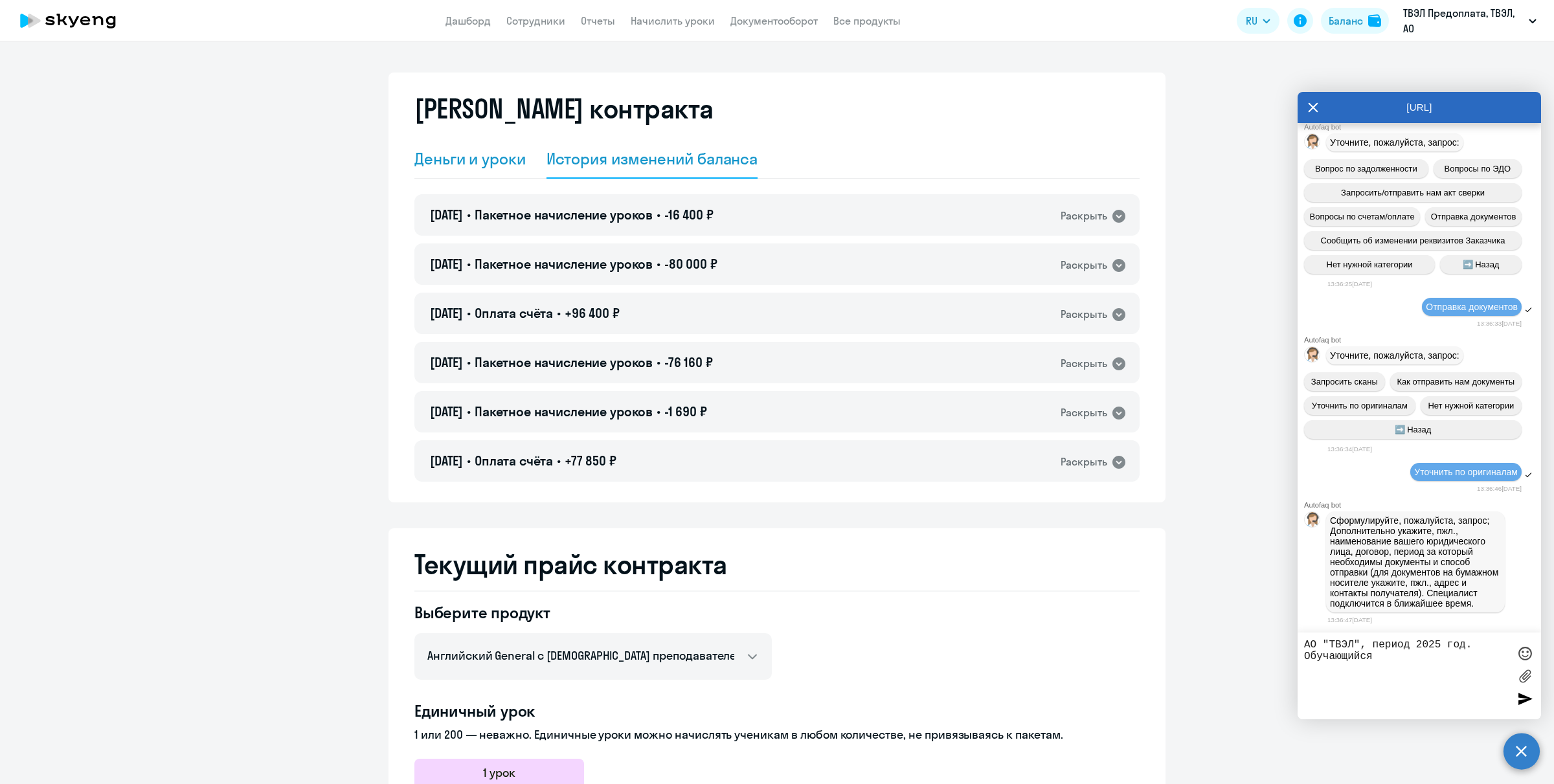
click at [451, 158] on div "Деньги и уроки" at bounding box center [470, 158] width 111 height 21
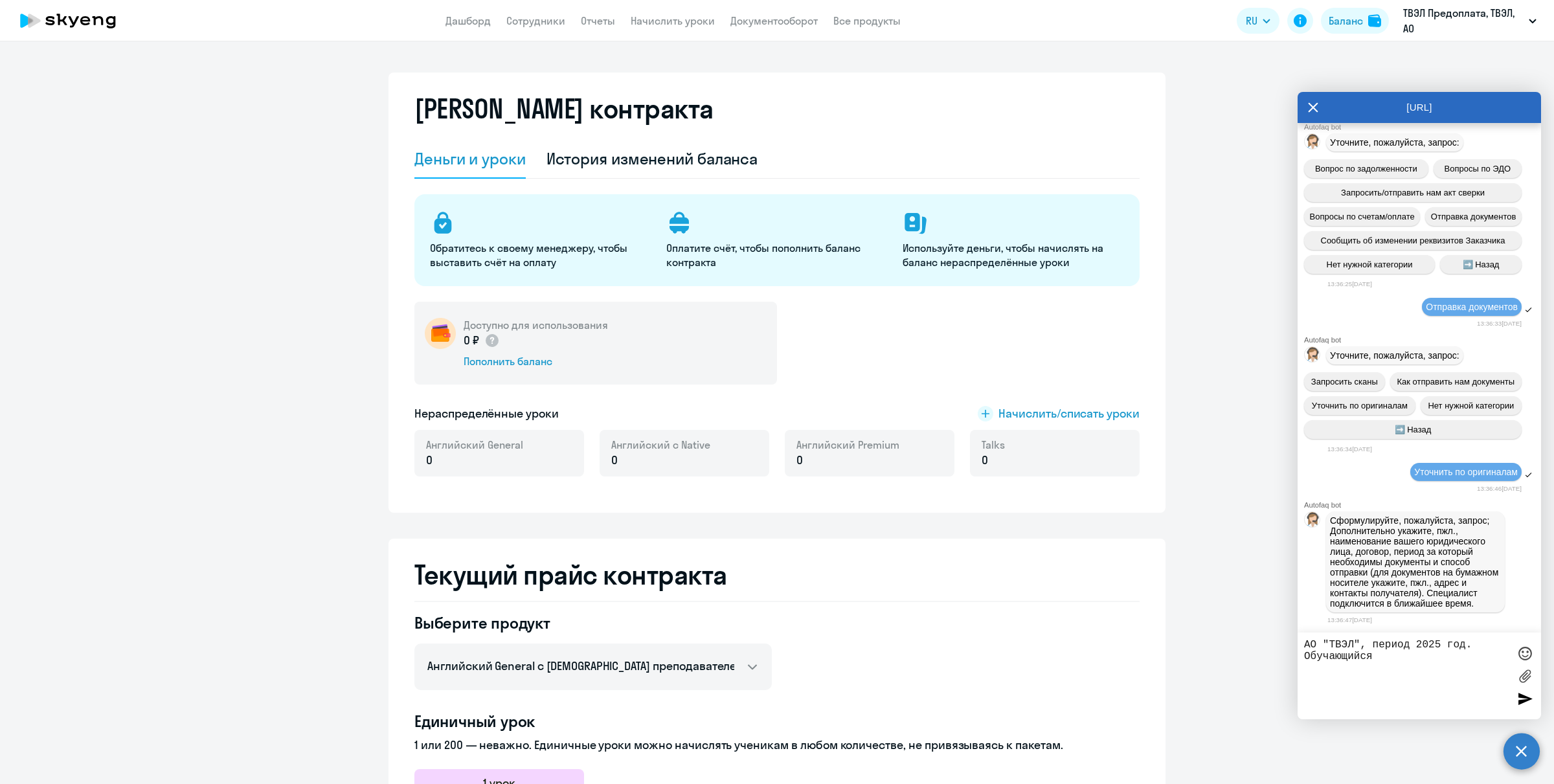
click at [508, 248] on p "Обратитесь к своему менеджеру, чтобы выставить счёт на оплату" at bounding box center [540, 255] width 221 height 28
click at [599, 17] on link "Отчеты" at bounding box center [597, 21] width 34 height 13
